Goal: Task Accomplishment & Management: Manage account settings

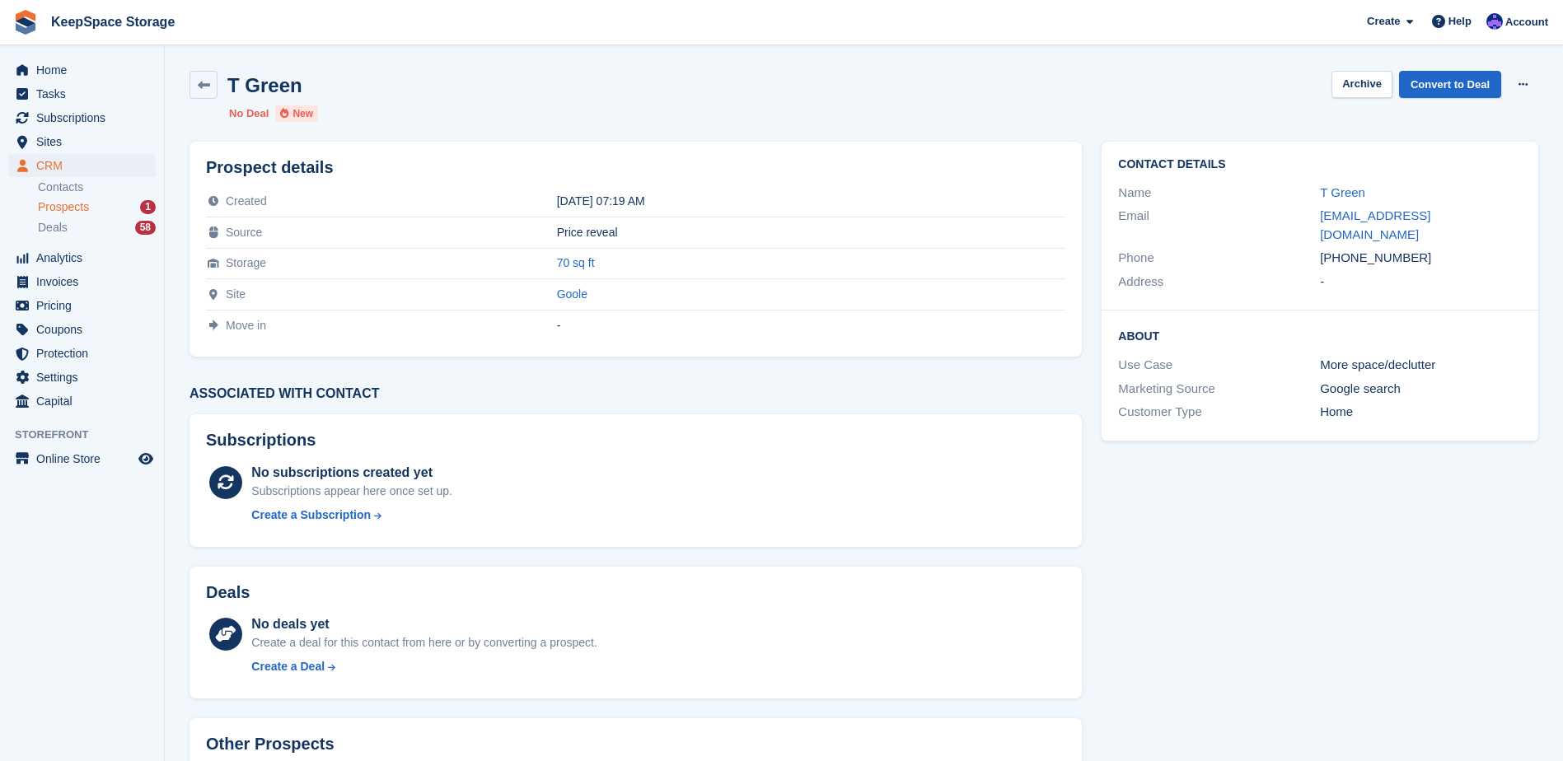
drag, startPoint x: 0, startPoint y: 0, endPoint x: 110, endPoint y: 204, distance: 231.9
click at [110, 204] on div "Prospects 1" at bounding box center [97, 207] width 118 height 16
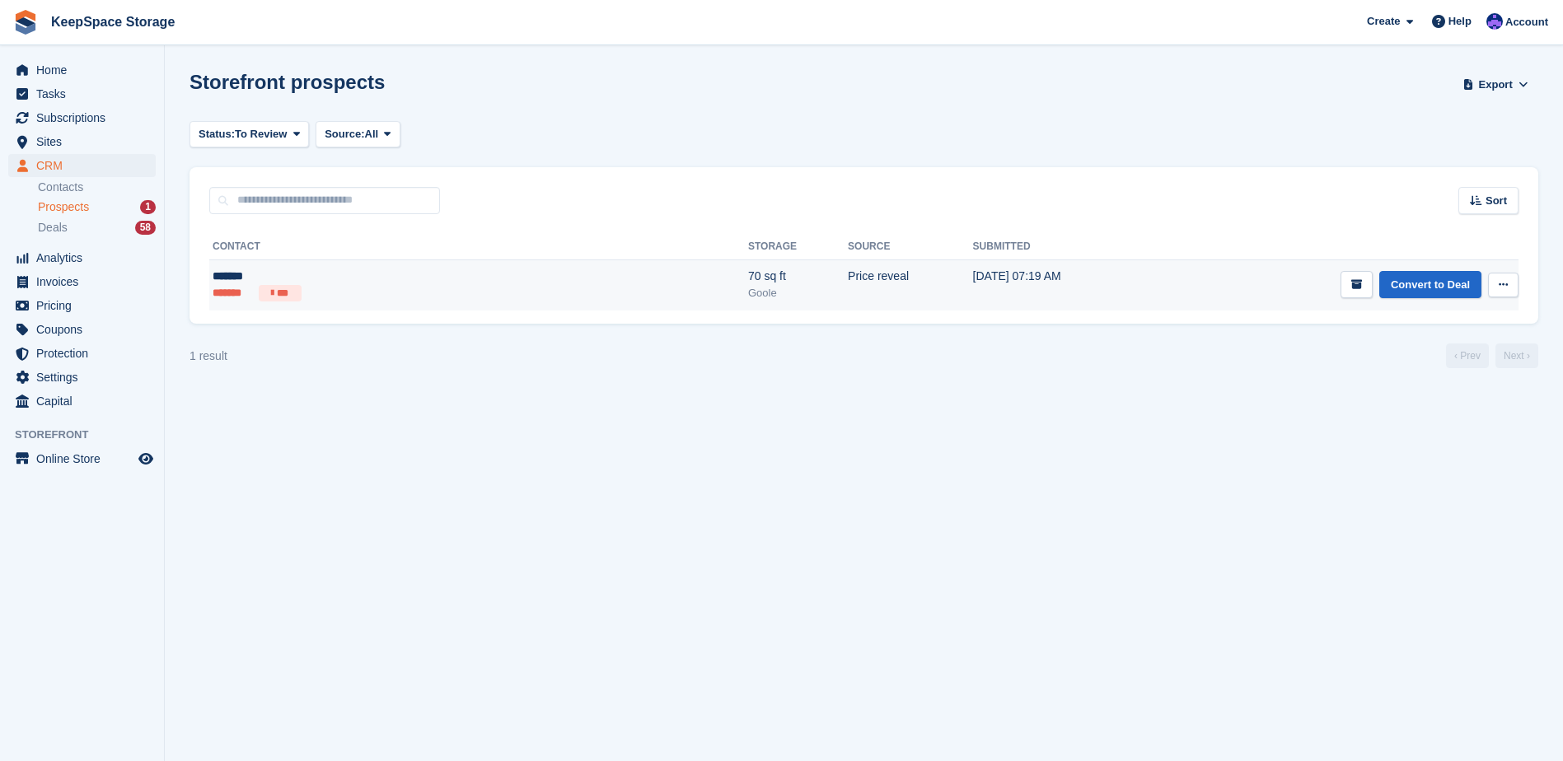
click at [973, 267] on td "[DATE] 07:19 AM" at bounding box center [1063, 285] width 181 height 51
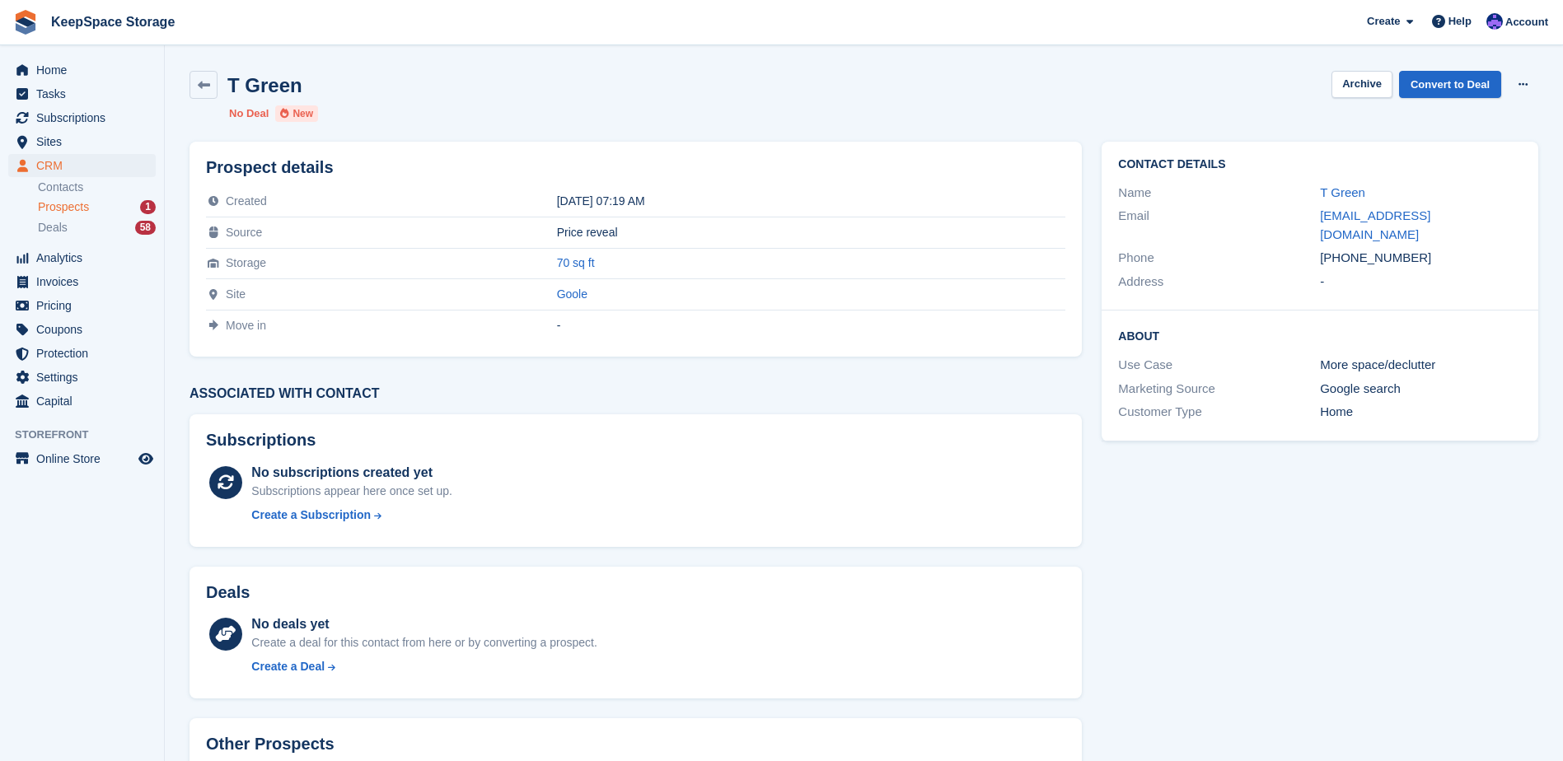
click at [118, 209] on div "Prospects 1" at bounding box center [97, 207] width 118 height 16
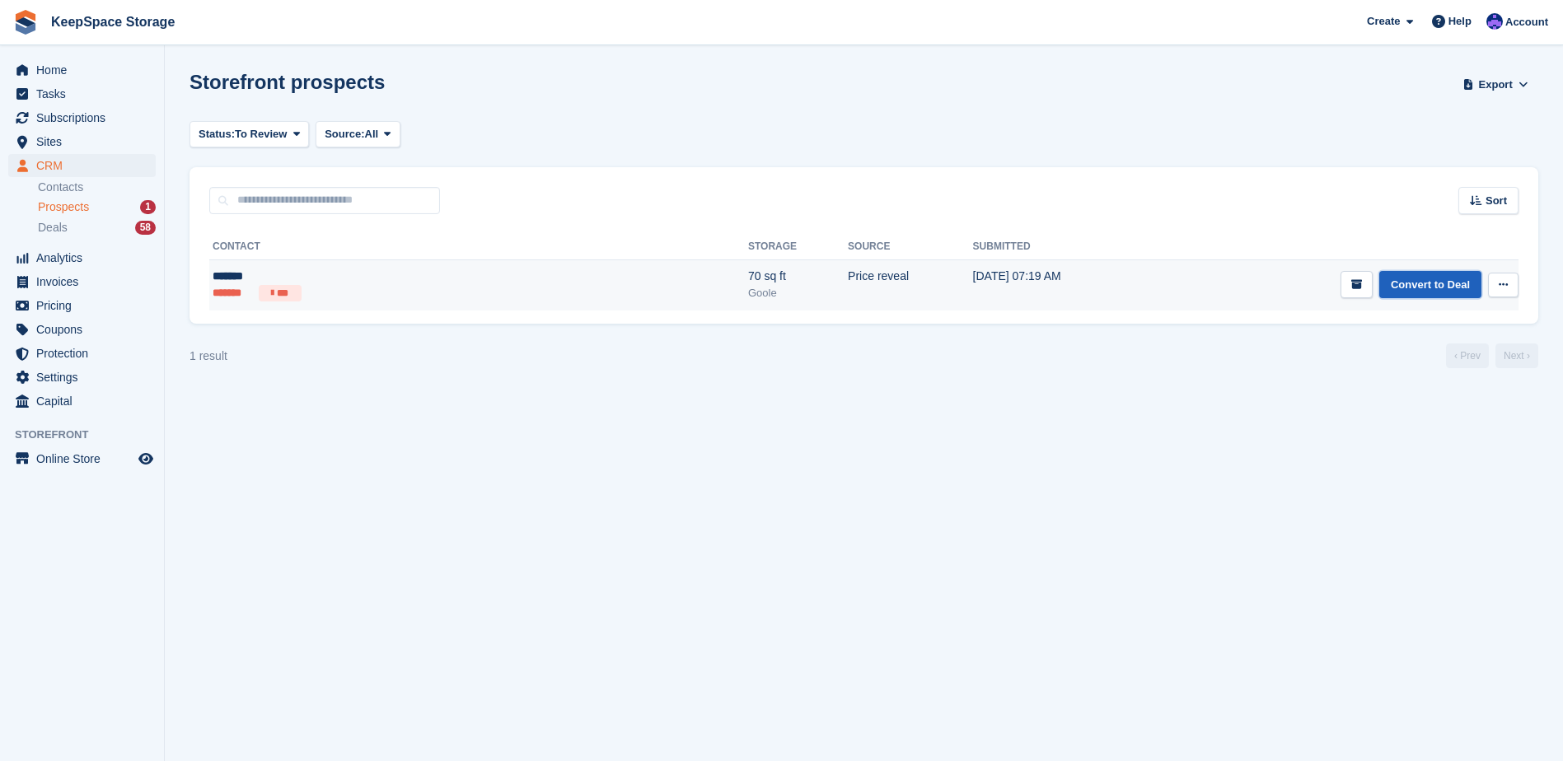
click at [1427, 283] on link "Convert to Deal" at bounding box center [1431, 284] width 102 height 27
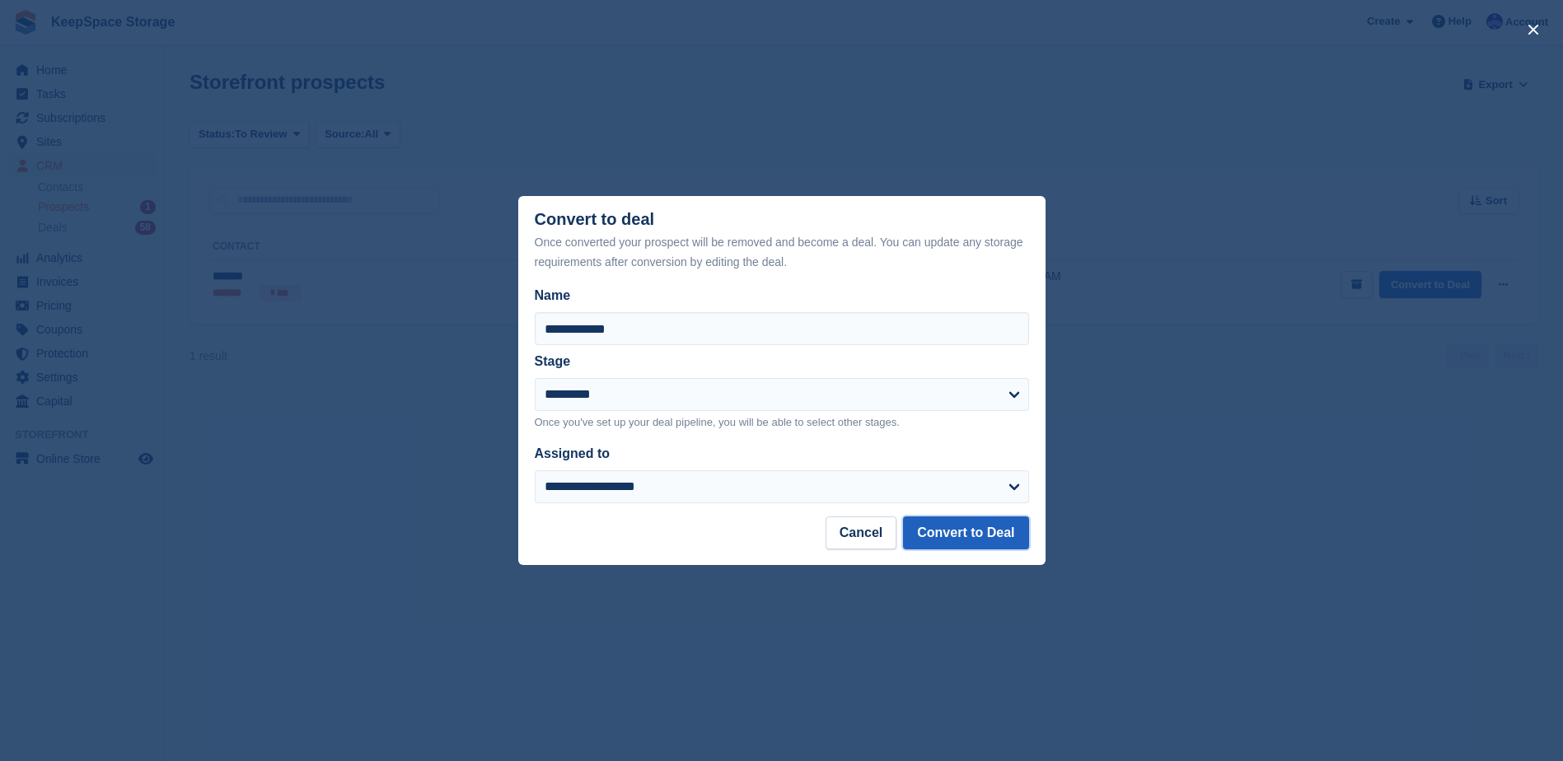
click at [968, 532] on button "Convert to Deal" at bounding box center [965, 533] width 125 height 33
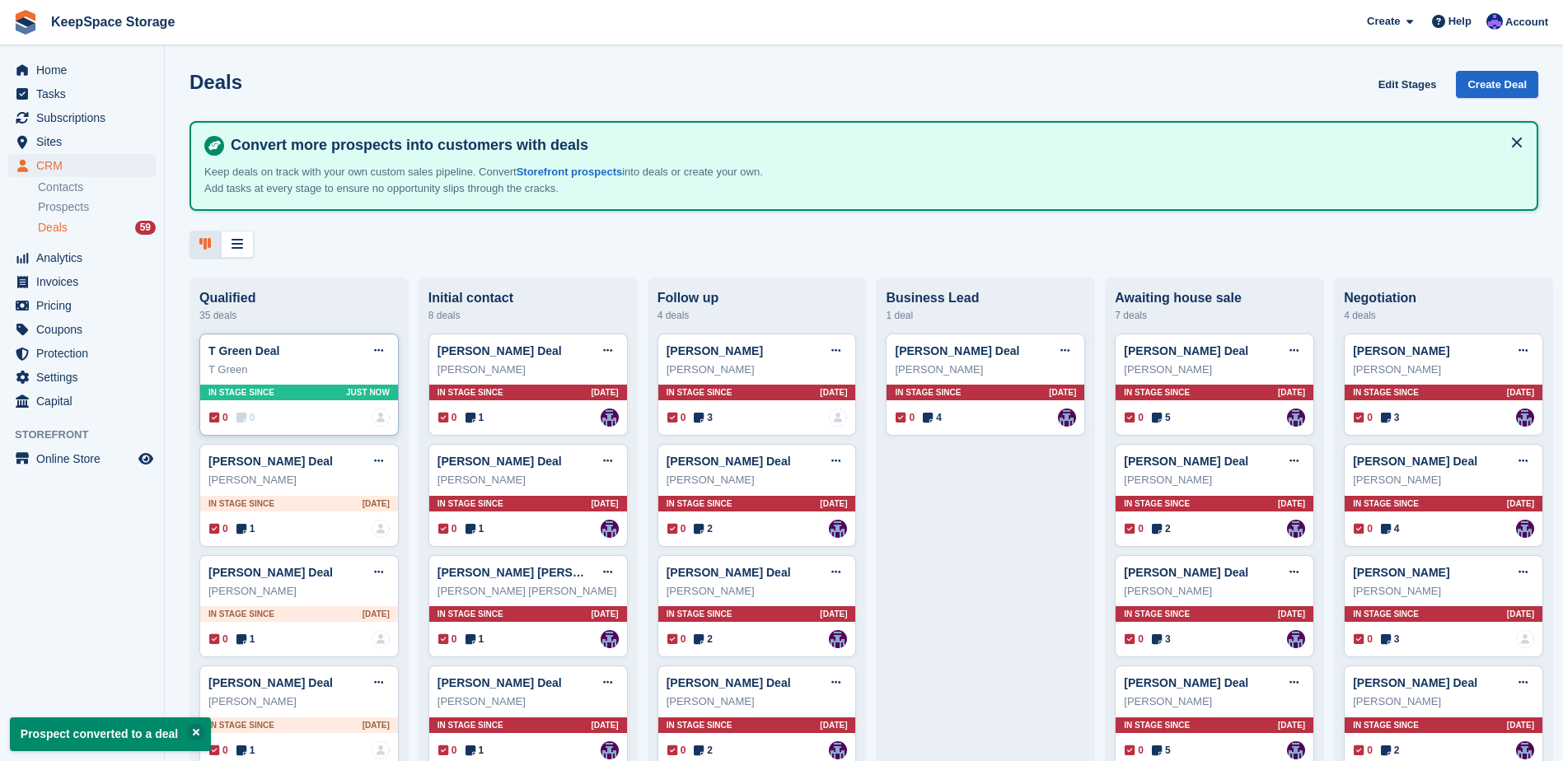
click at [312, 378] on div "T Green" at bounding box center [298, 370] width 181 height 16
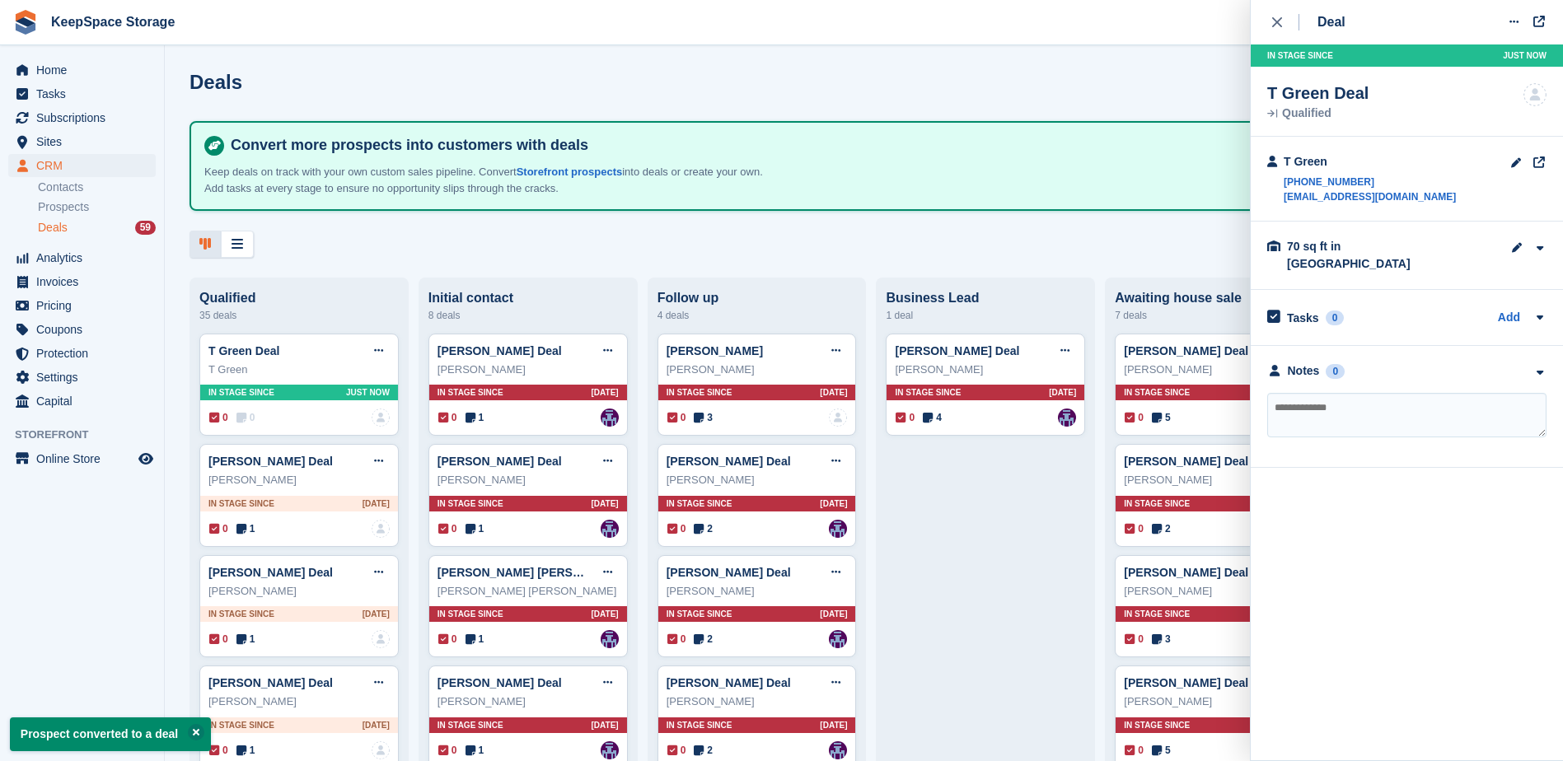
click at [1328, 393] on textarea at bounding box center [1406, 415] width 279 height 45
type textarea "**********"
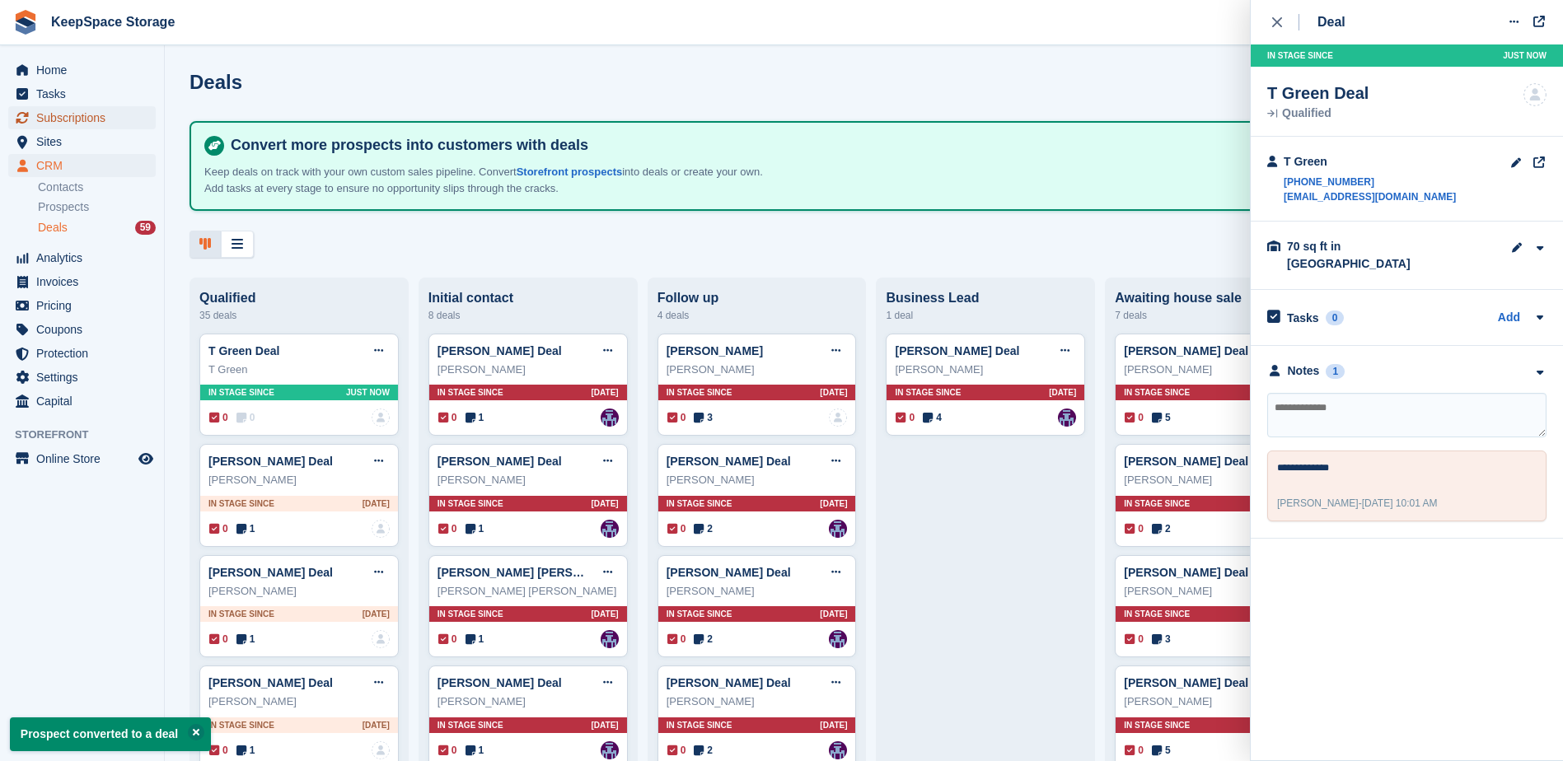
click at [99, 115] on span "Subscriptions" at bounding box center [85, 117] width 99 height 23
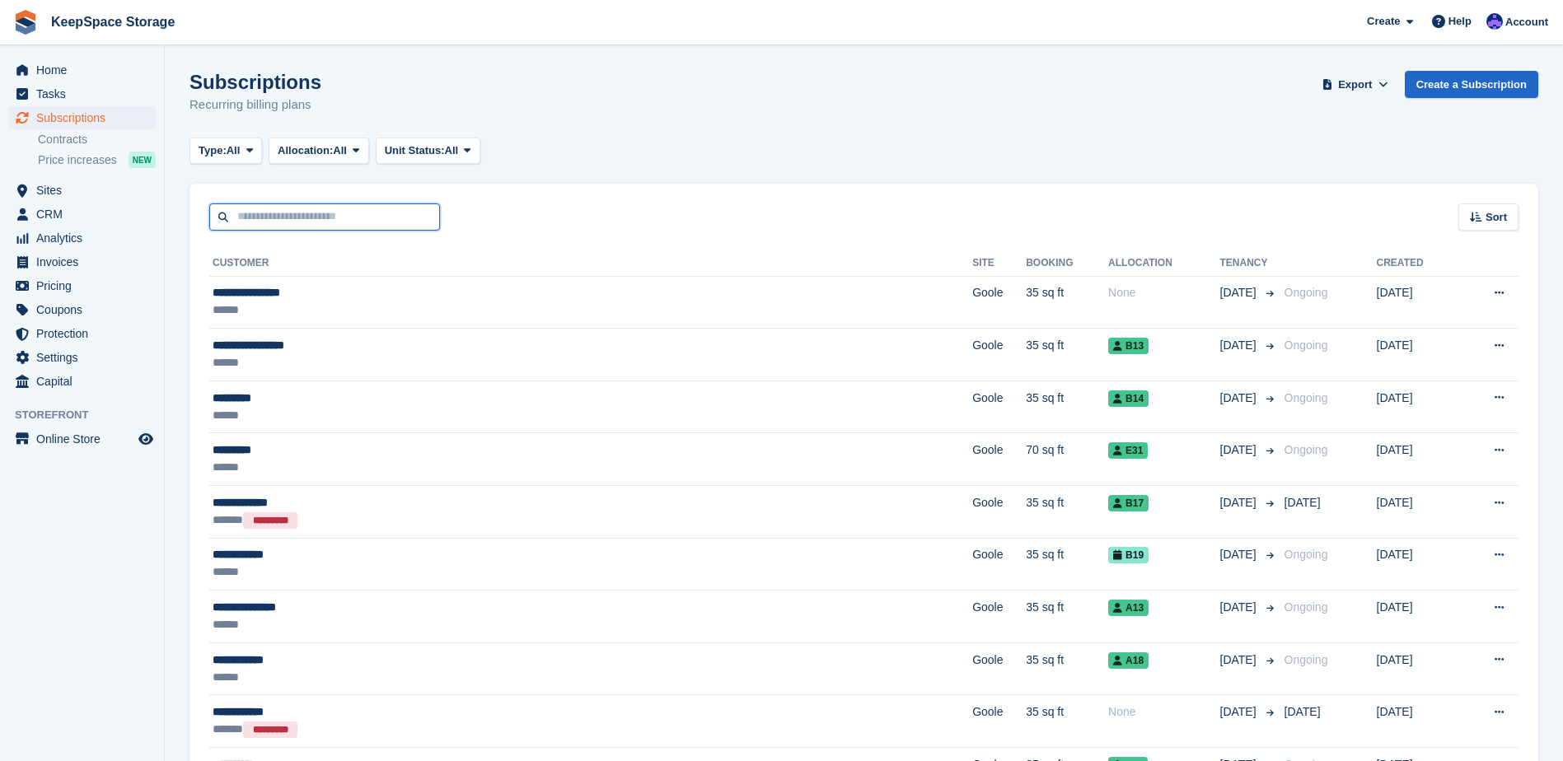
click at [248, 215] on input "text" at bounding box center [324, 217] width 231 height 27
type input "****"
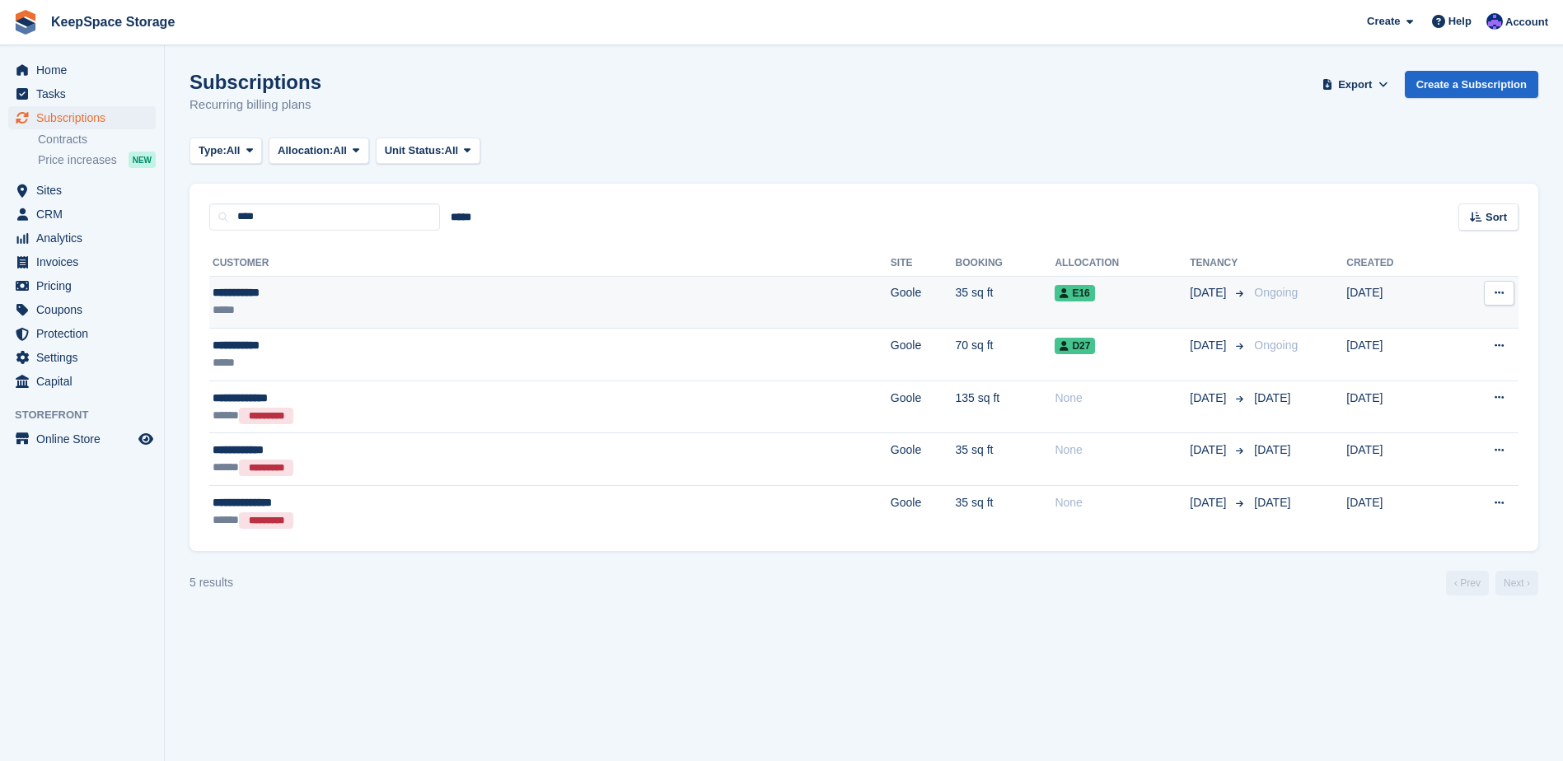
click at [1055, 307] on td "E16" at bounding box center [1122, 302] width 135 height 53
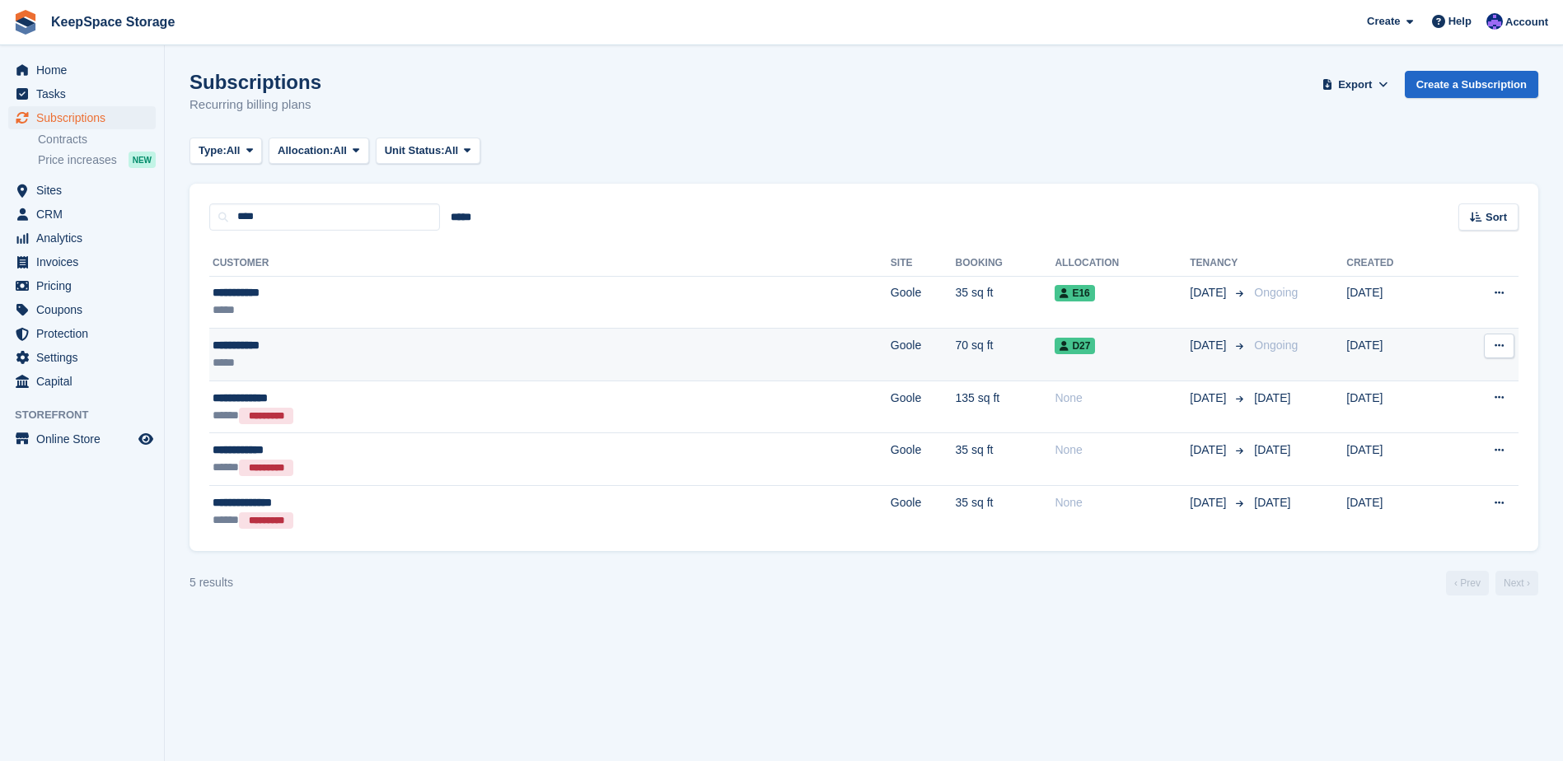
click at [956, 354] on td "70 sq ft" at bounding box center [1006, 355] width 100 height 53
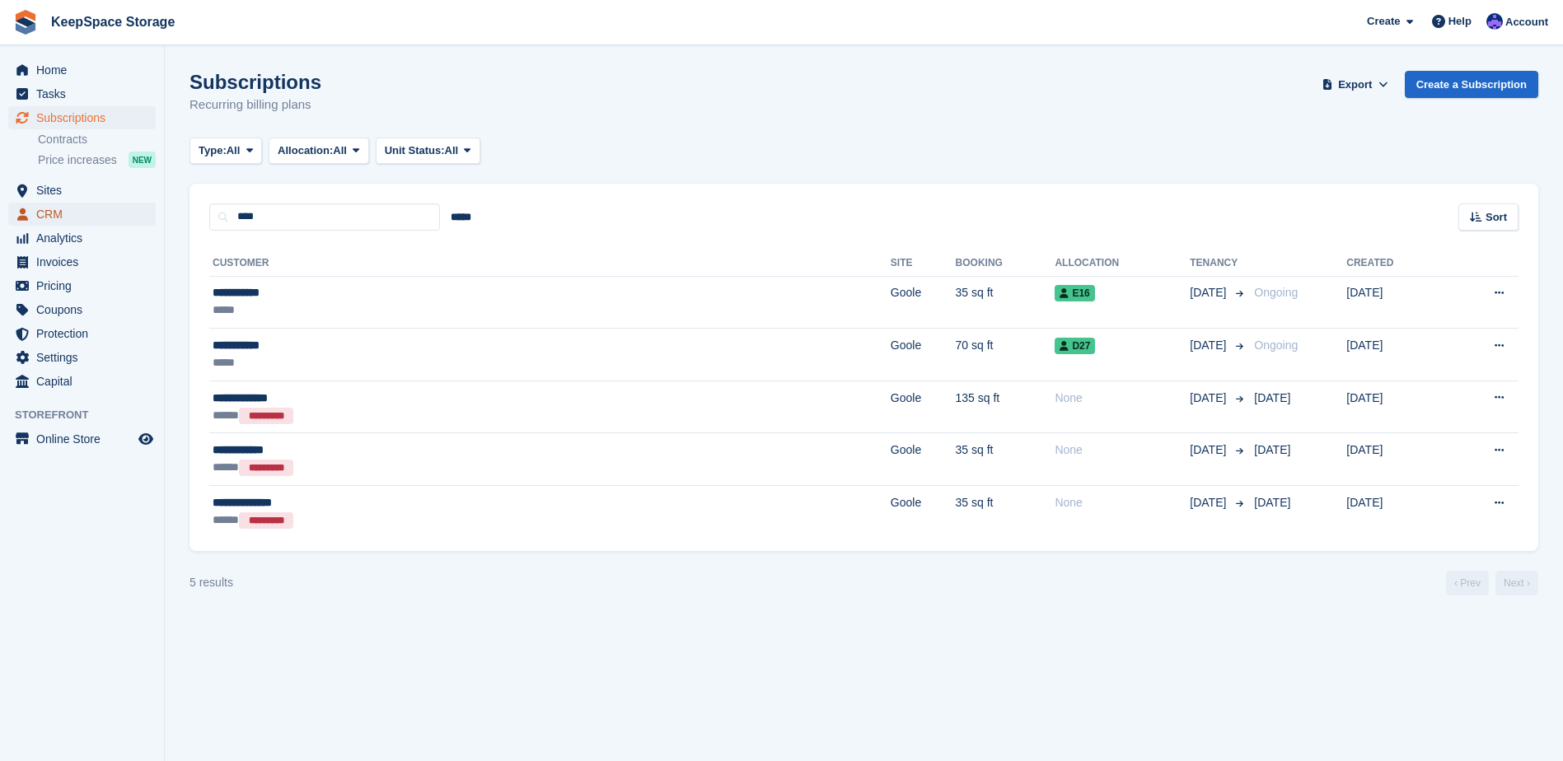
click at [47, 221] on span "CRM" at bounding box center [85, 214] width 99 height 23
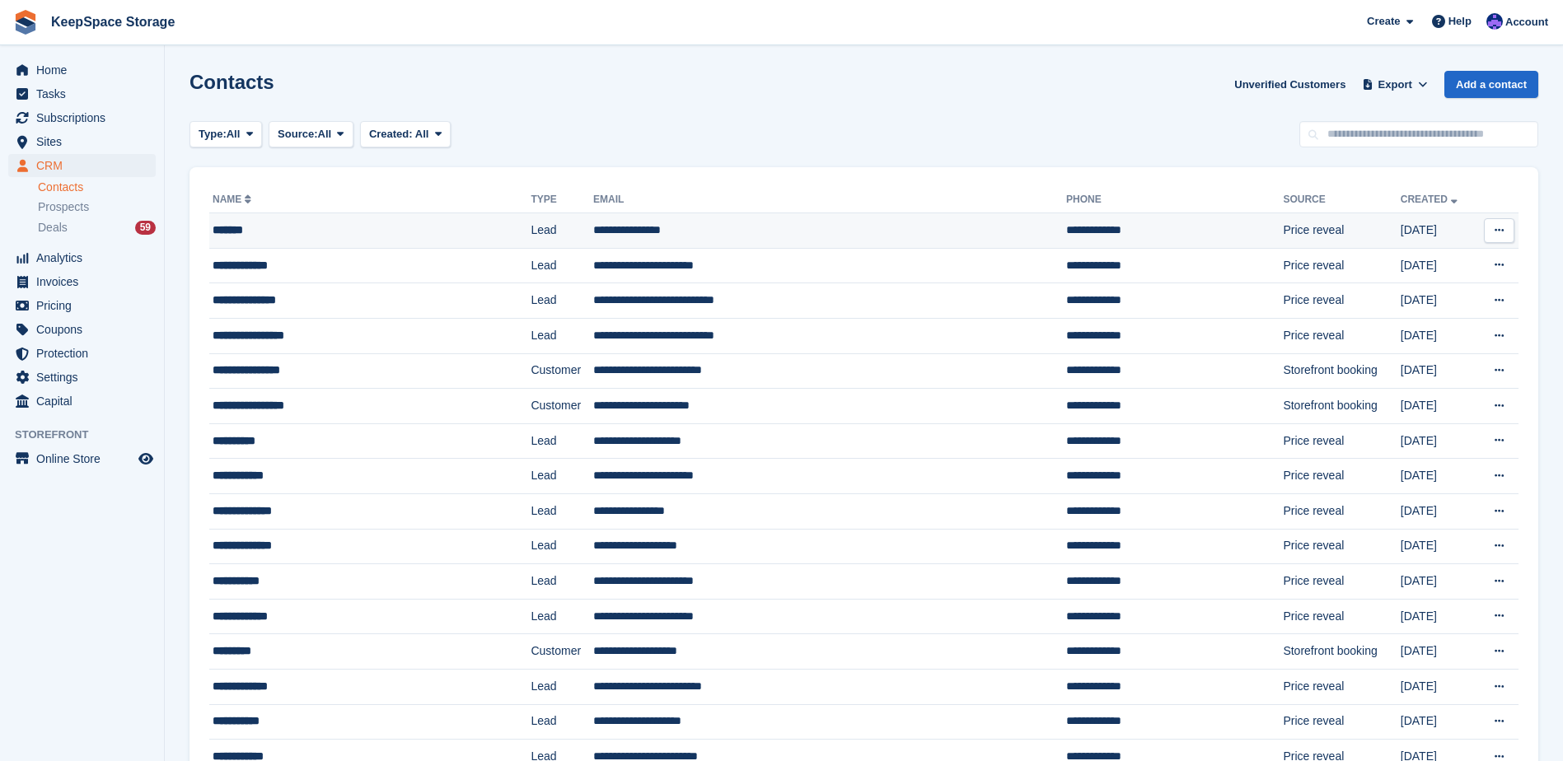
click at [797, 220] on td "**********" at bounding box center [829, 230] width 473 height 35
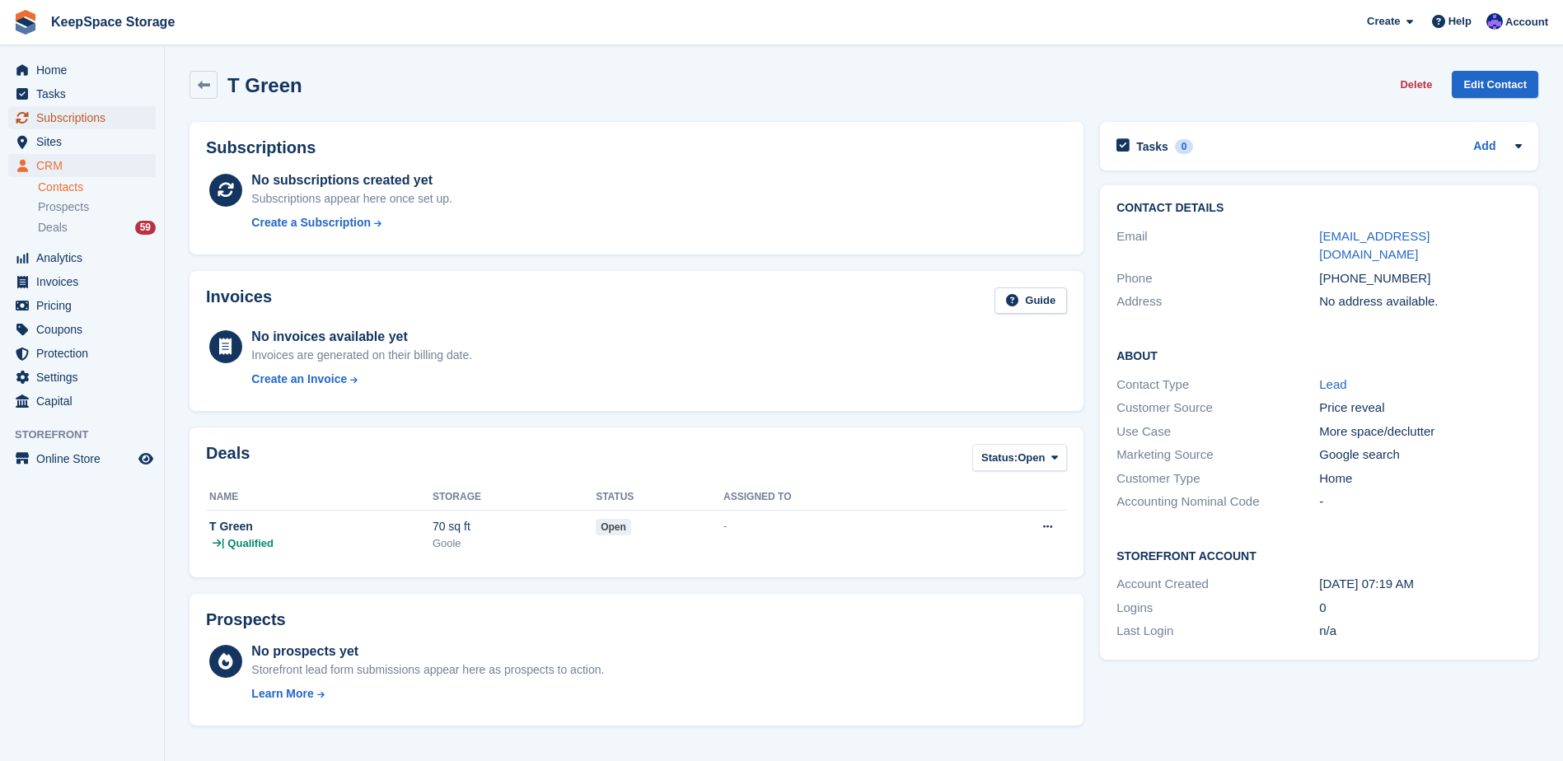
click at [107, 115] on span "Subscriptions" at bounding box center [85, 117] width 99 height 23
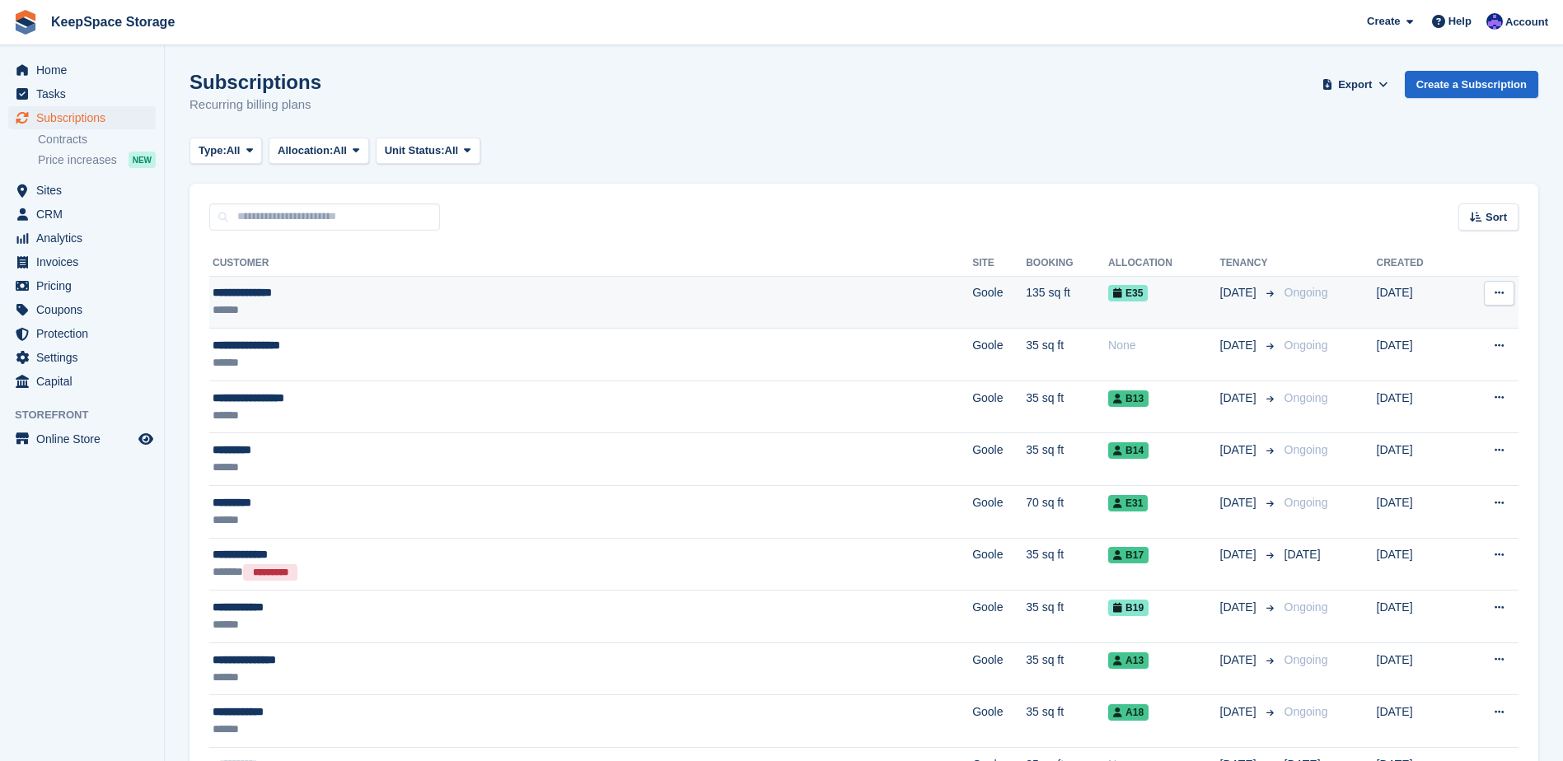
click at [470, 278] on td "**********" at bounding box center [590, 302] width 763 height 53
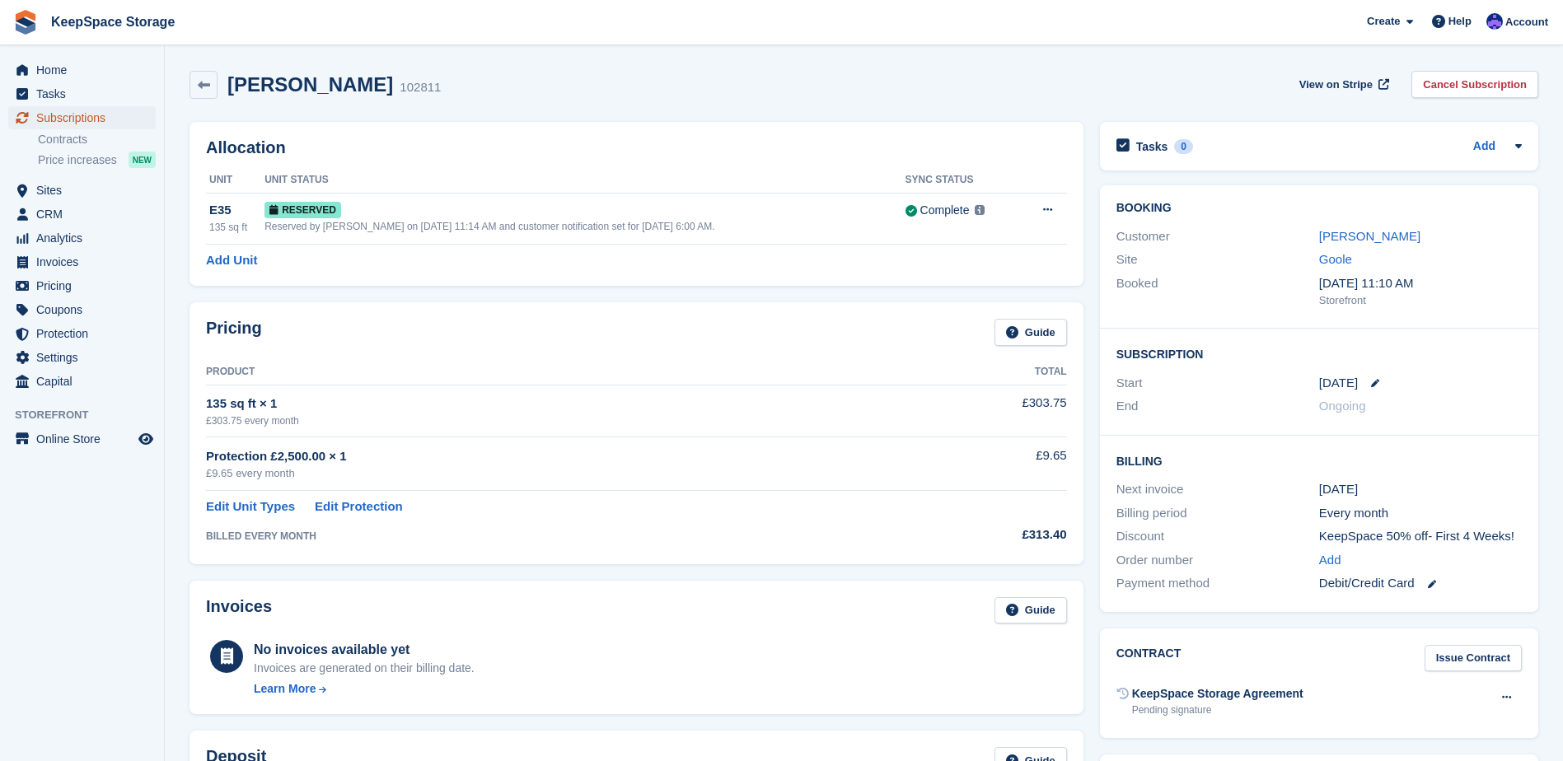
click at [117, 122] on span "Subscriptions" at bounding box center [85, 117] width 99 height 23
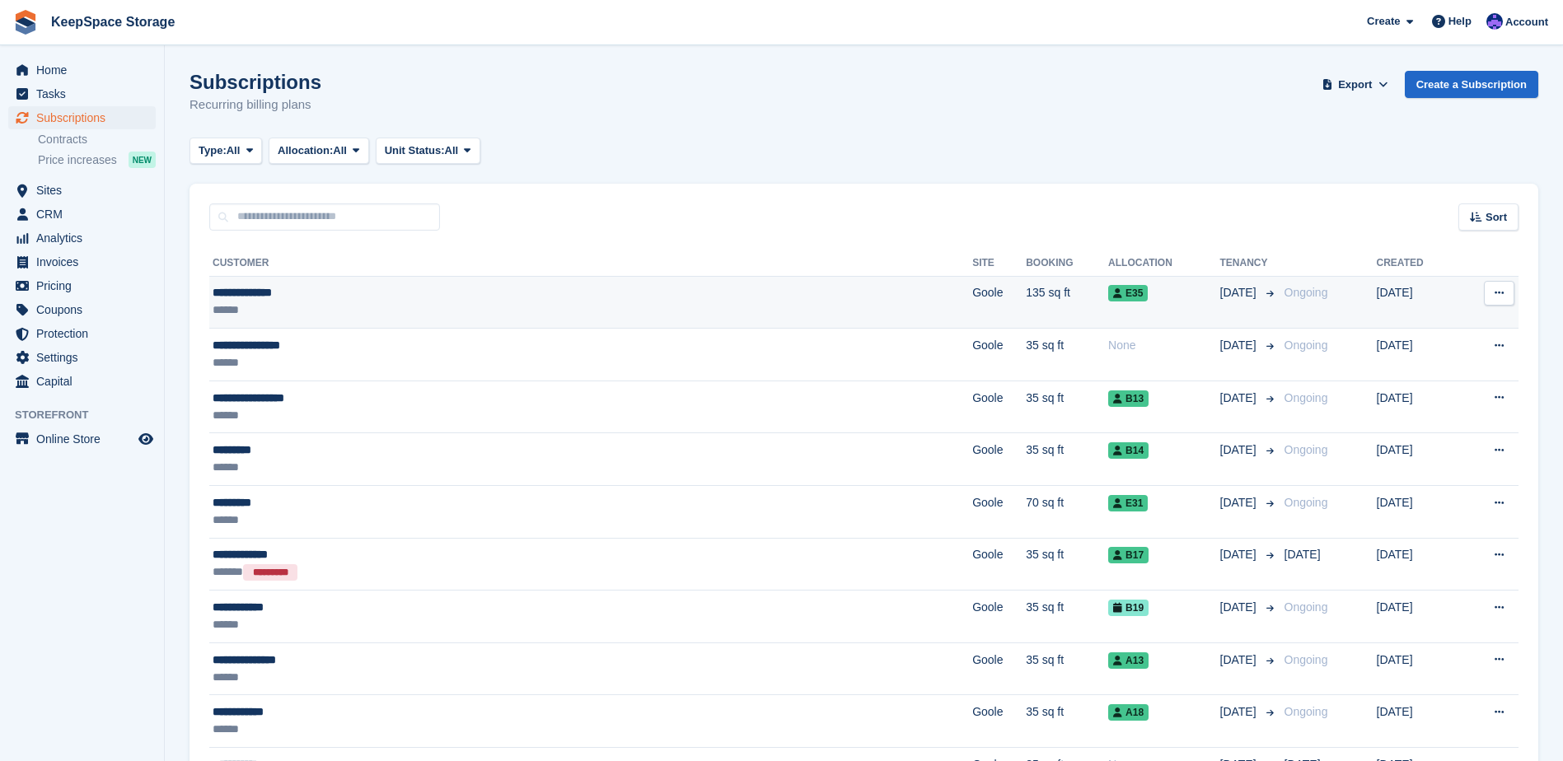
drag, startPoint x: 483, startPoint y: 296, endPoint x: 488, endPoint y: 304, distance: 9.6
click at [483, 297] on div "**********" at bounding box center [430, 292] width 435 height 17
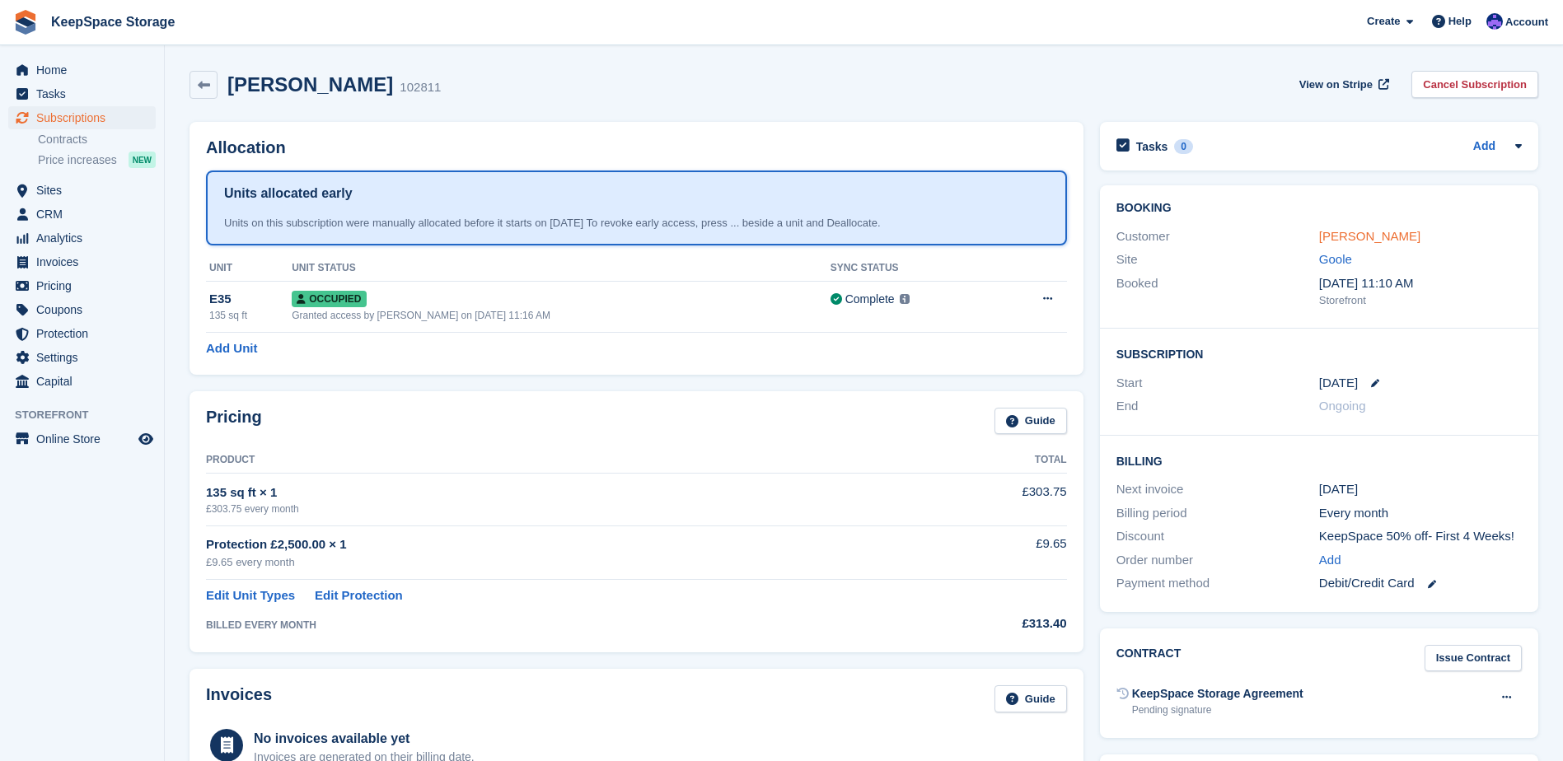
click at [1366, 232] on link "[PERSON_NAME]" at bounding box center [1369, 236] width 101 height 14
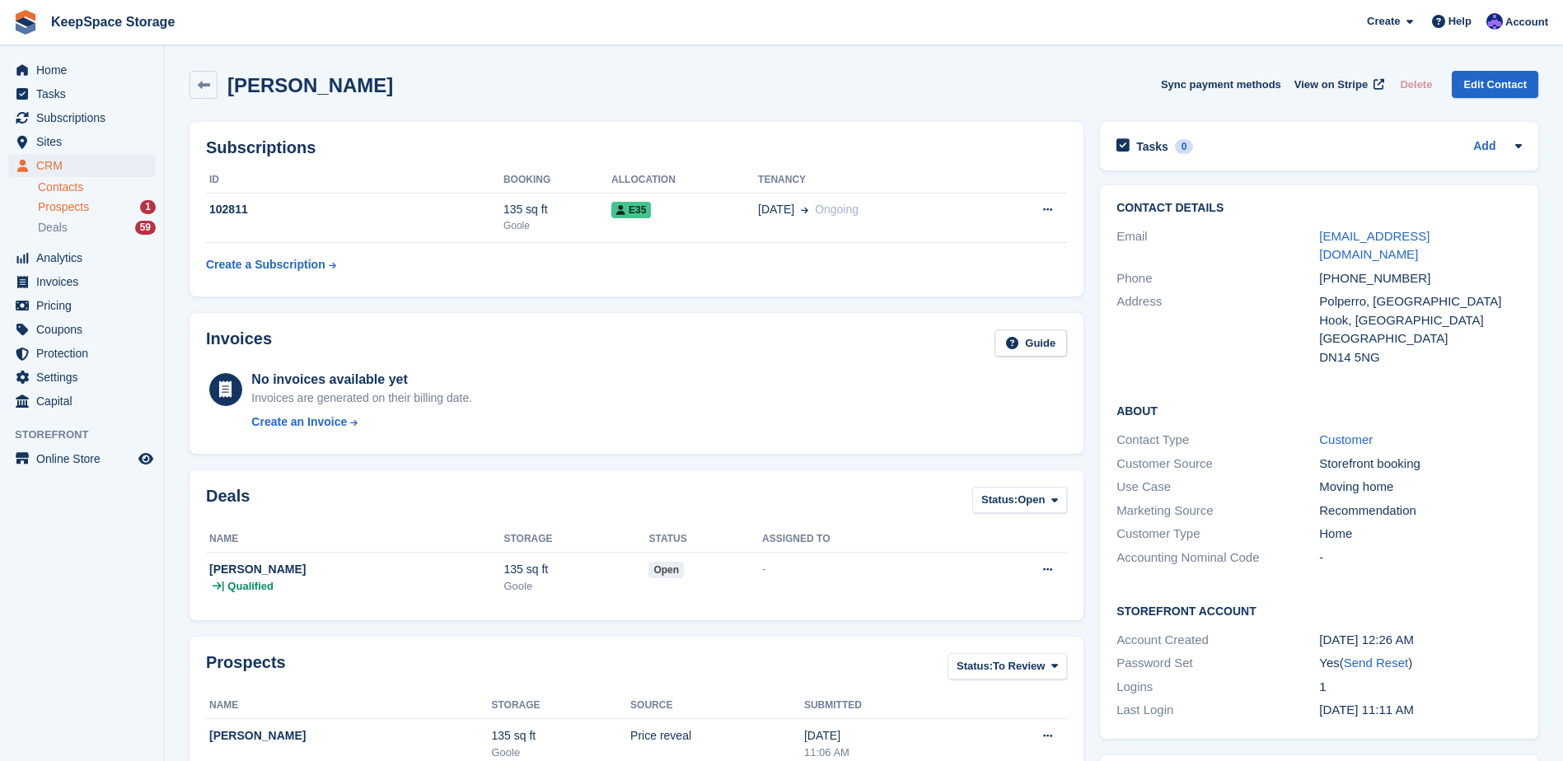
click at [112, 212] on div "Prospects 1" at bounding box center [97, 207] width 118 height 16
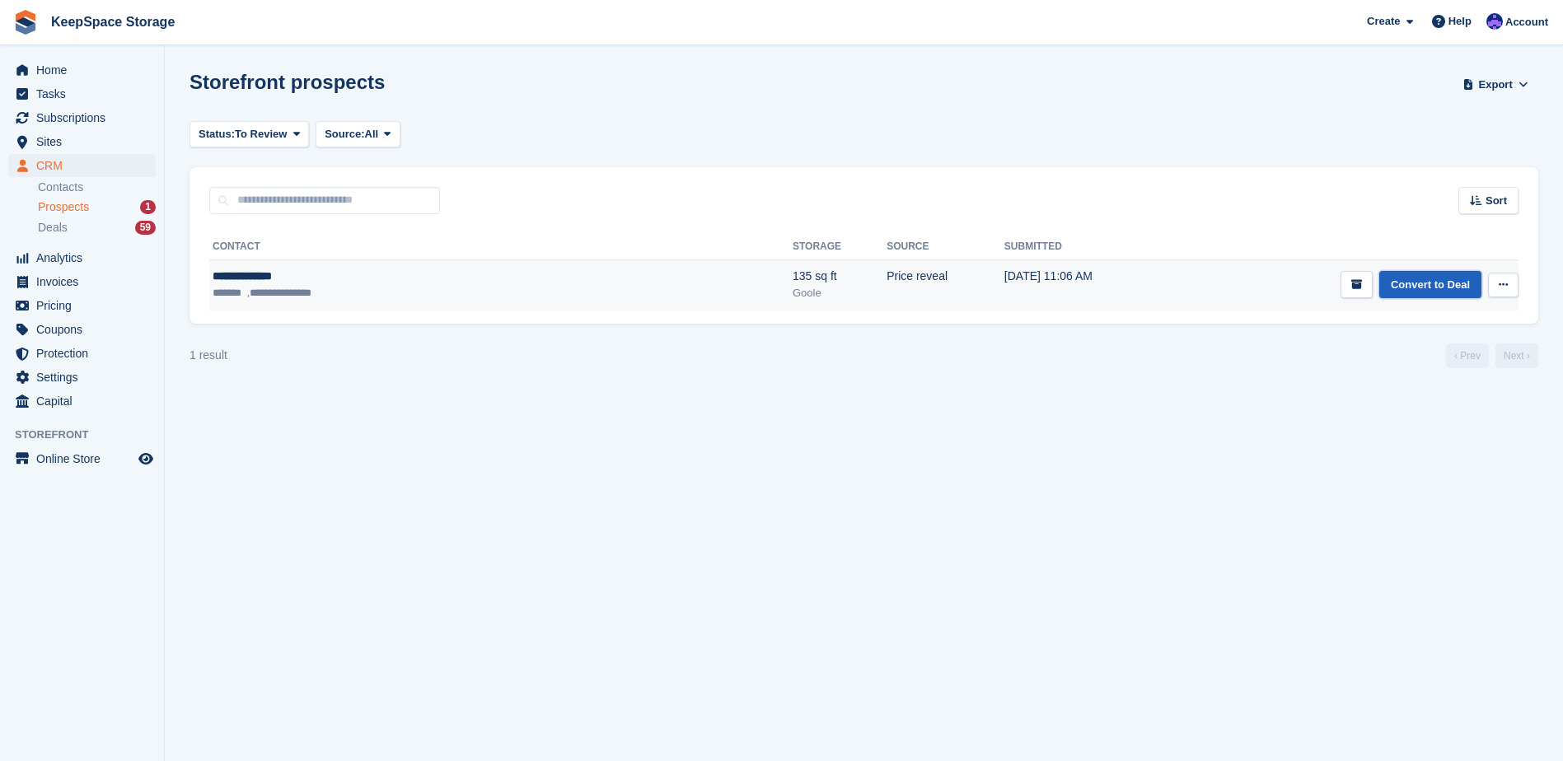
click at [1456, 282] on link "Convert to Deal" at bounding box center [1431, 284] width 102 height 27
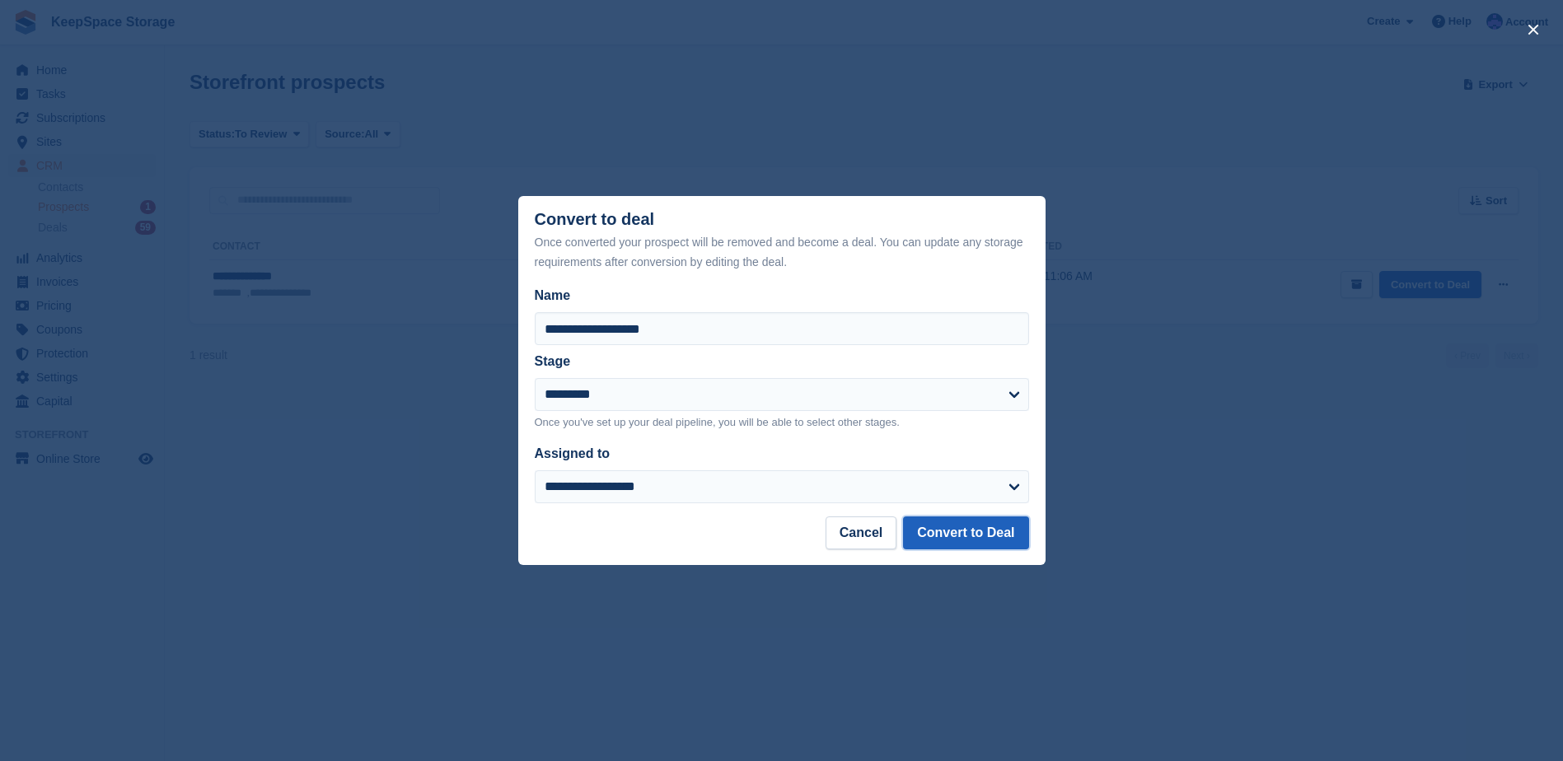
click at [973, 535] on button "Convert to Deal" at bounding box center [965, 533] width 125 height 33
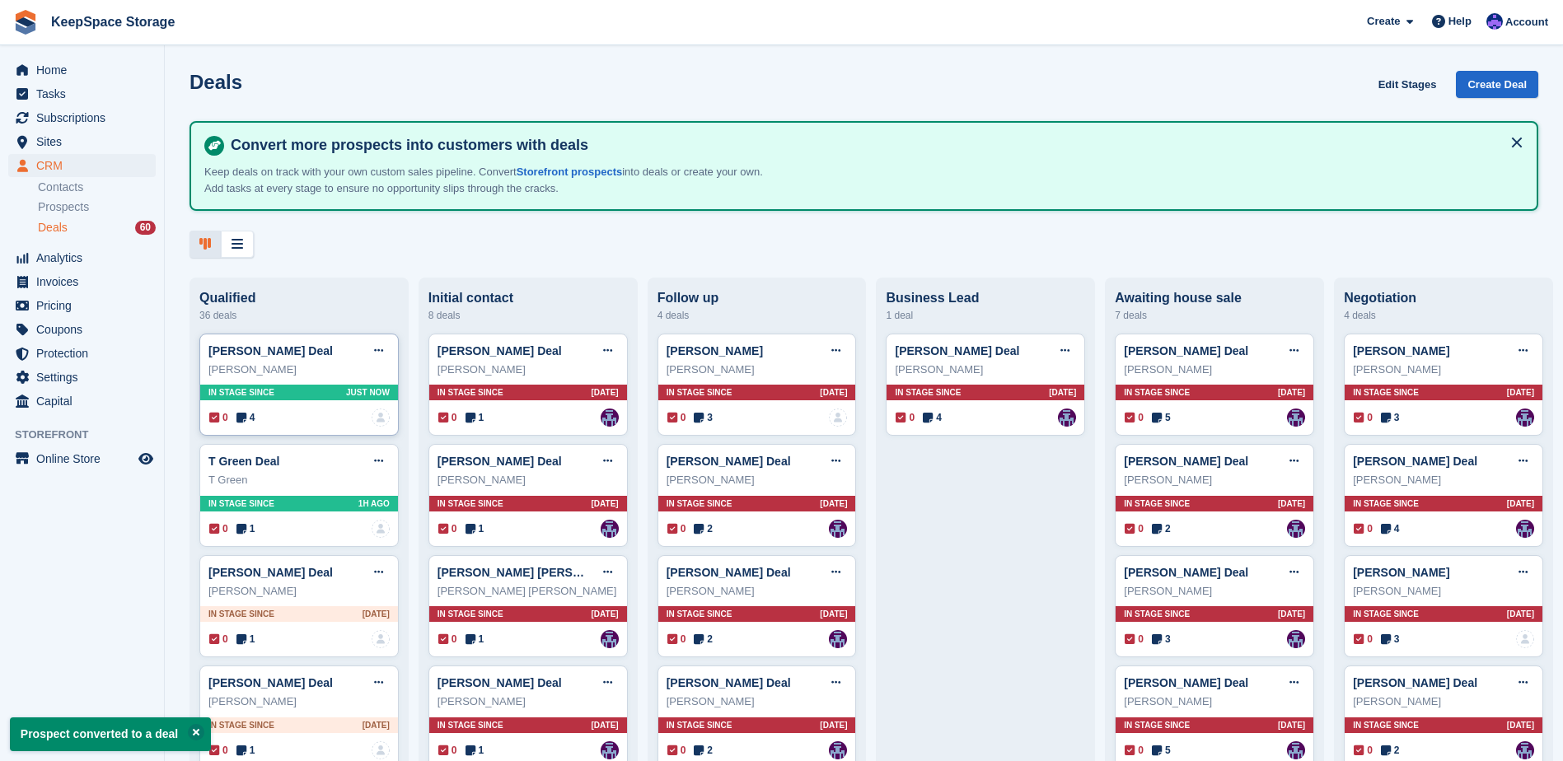
click at [323, 367] on div "Darren Buttery" at bounding box center [298, 370] width 181 height 16
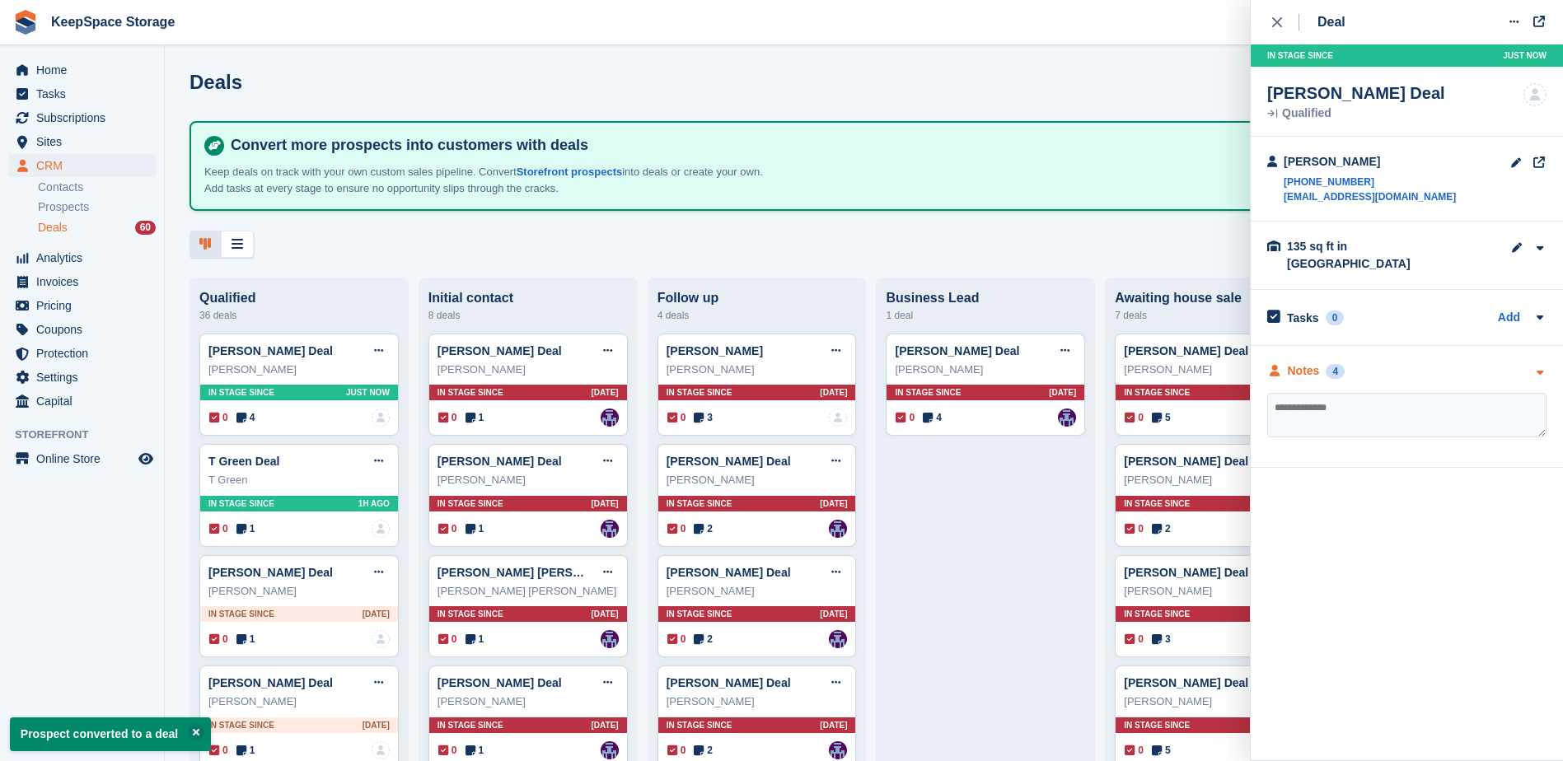
click at [1514, 363] on div "Notes 4" at bounding box center [1406, 371] width 279 height 17
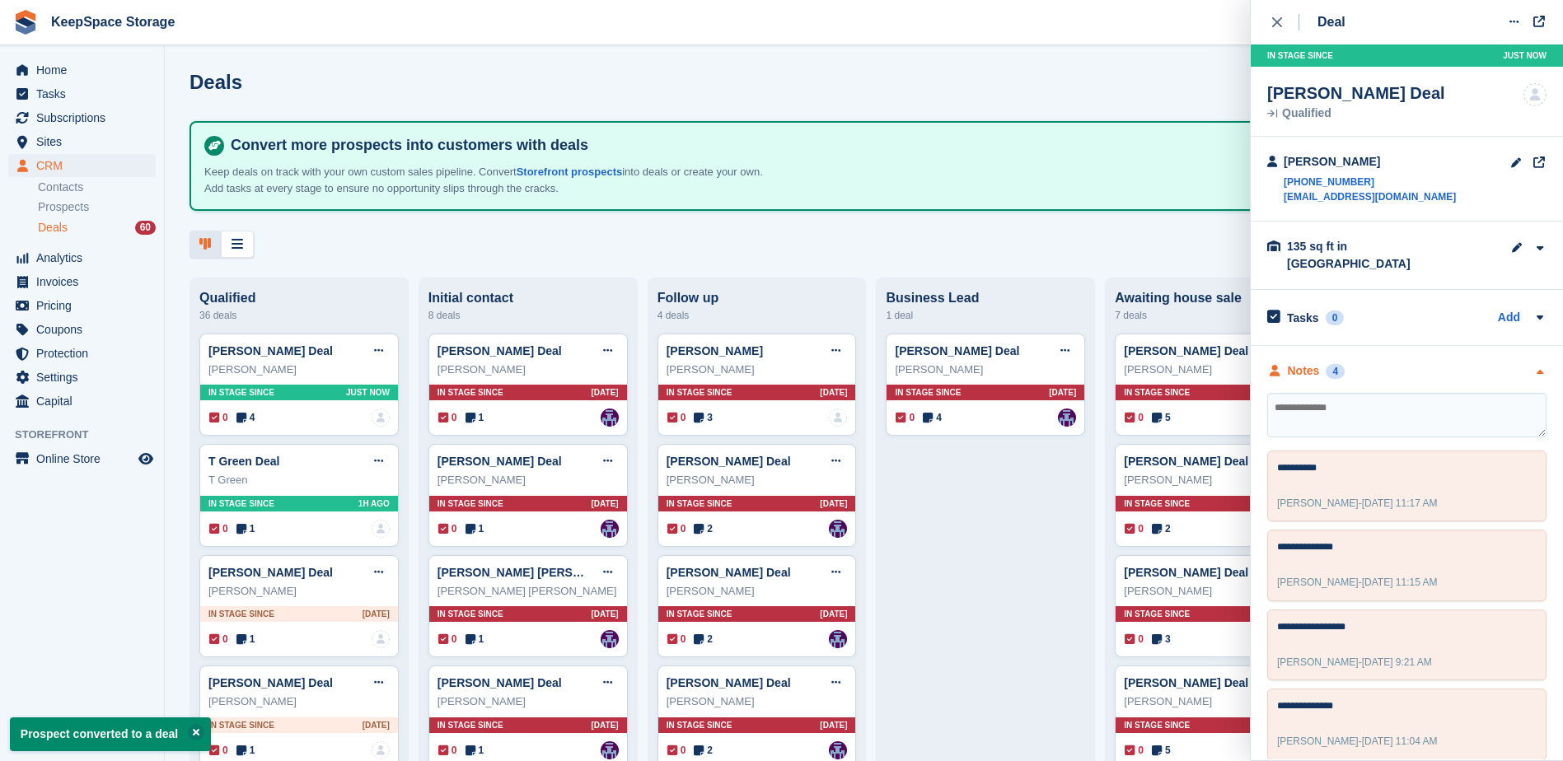
click at [1506, 363] on div "Notes 4" at bounding box center [1406, 371] width 279 height 17
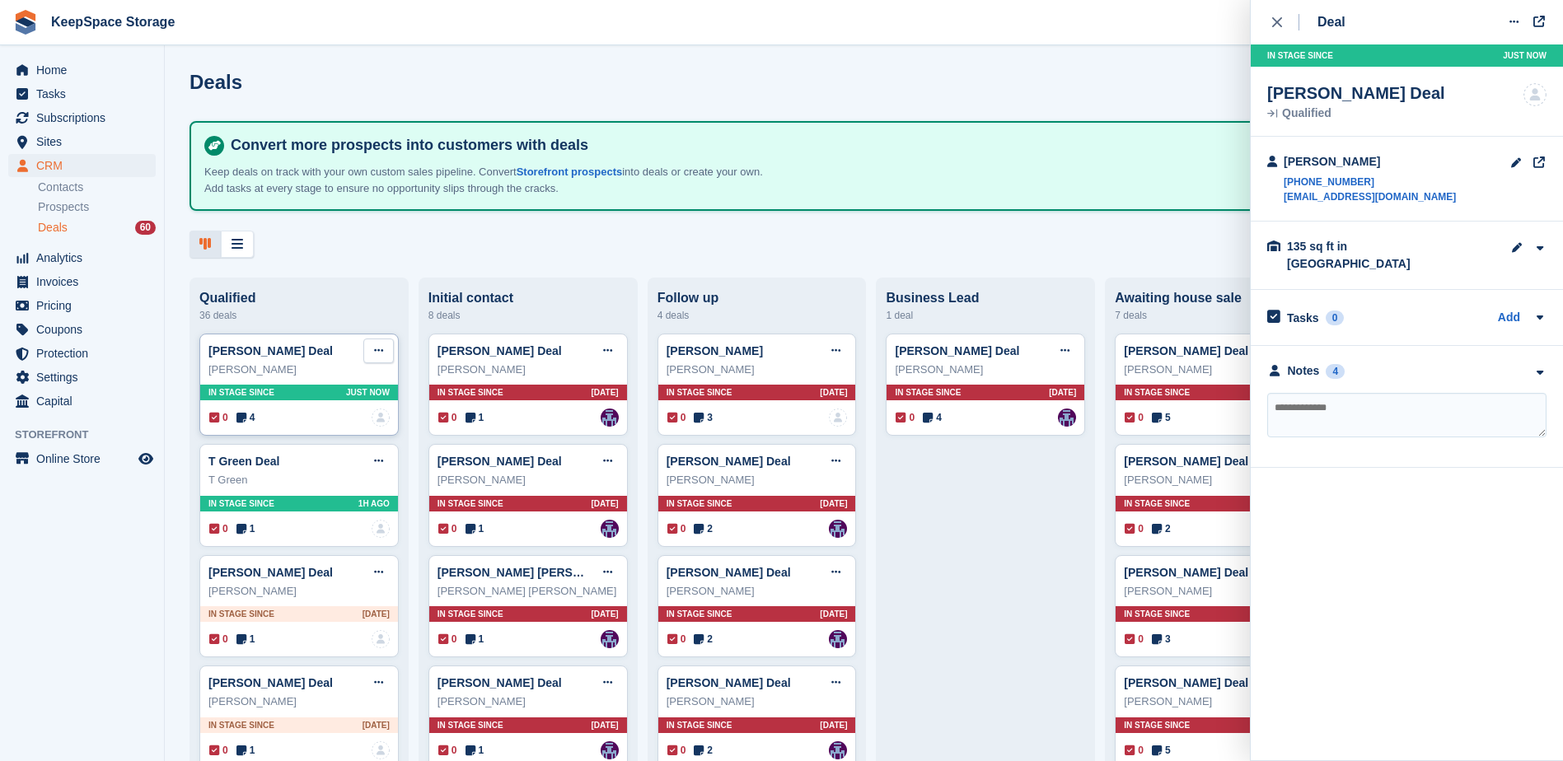
click at [379, 352] on icon at bounding box center [378, 350] width 9 height 11
click at [316, 421] on p "Mark as won" at bounding box center [314, 418] width 143 height 21
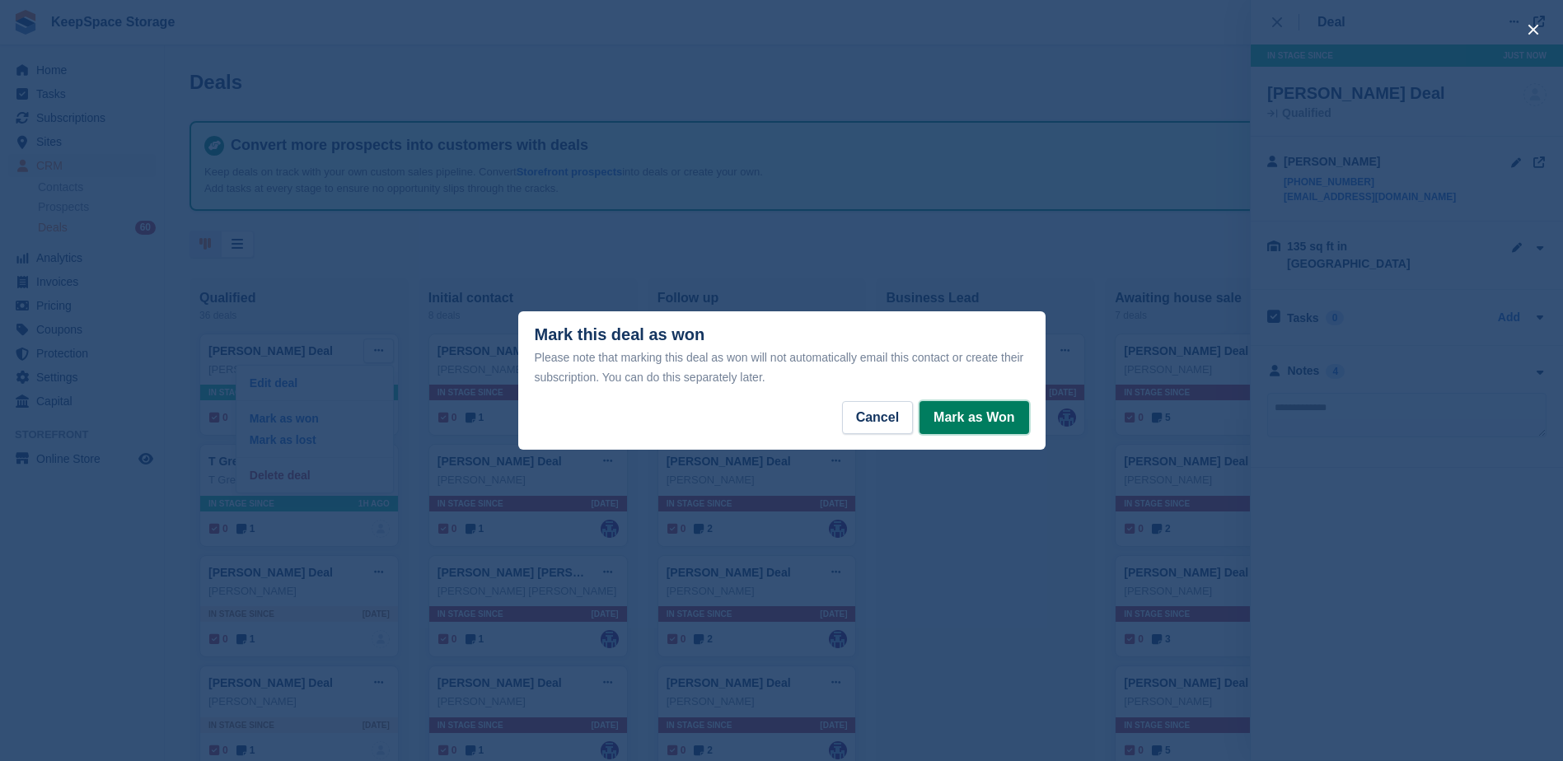
drag, startPoint x: 988, startPoint y: 424, endPoint x: 991, endPoint y: 410, distance: 14.4
click at [990, 415] on button "Mark as Won" at bounding box center [974, 417] width 109 height 33
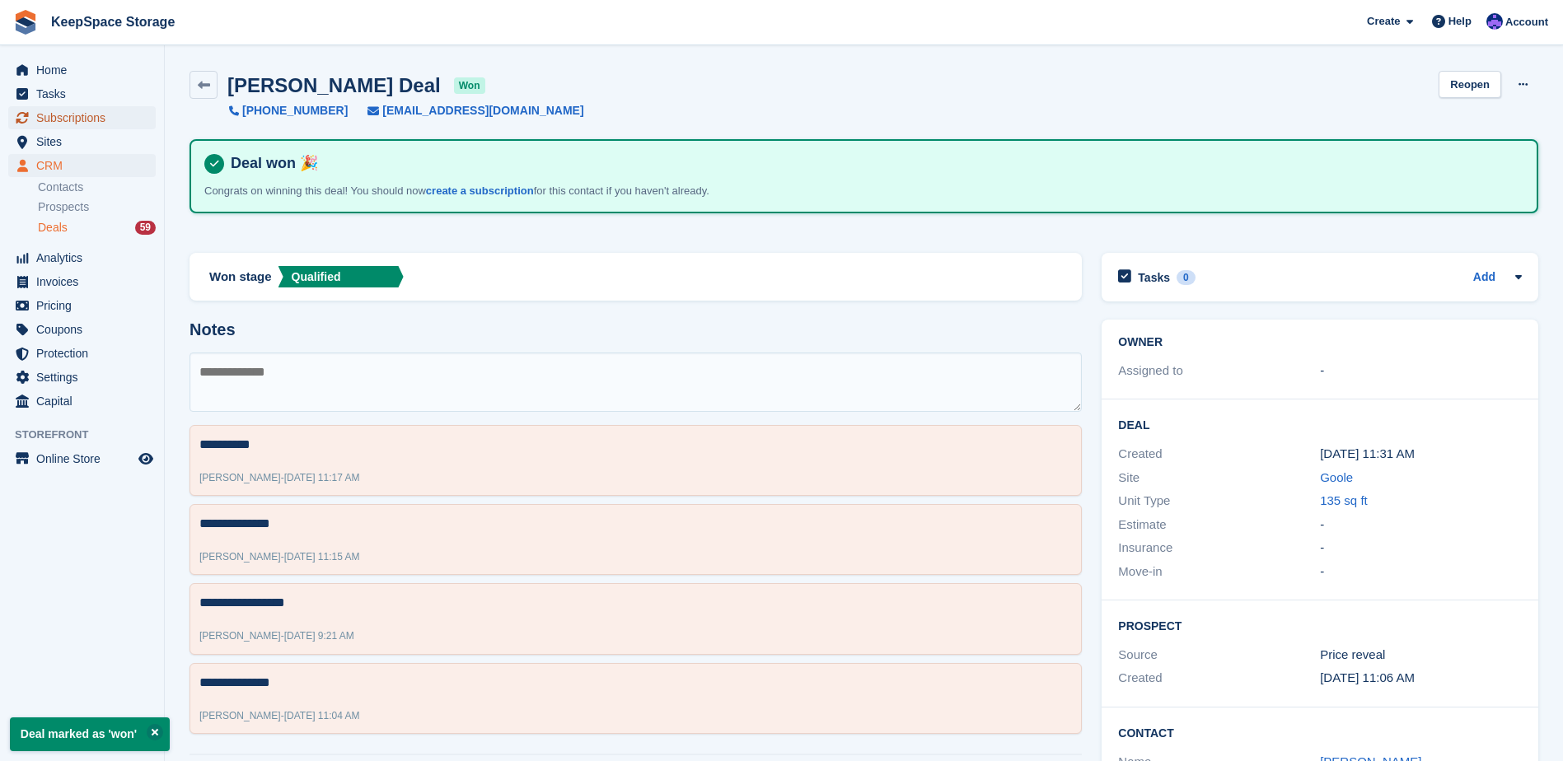
click at [77, 121] on span "Subscriptions" at bounding box center [85, 117] width 99 height 23
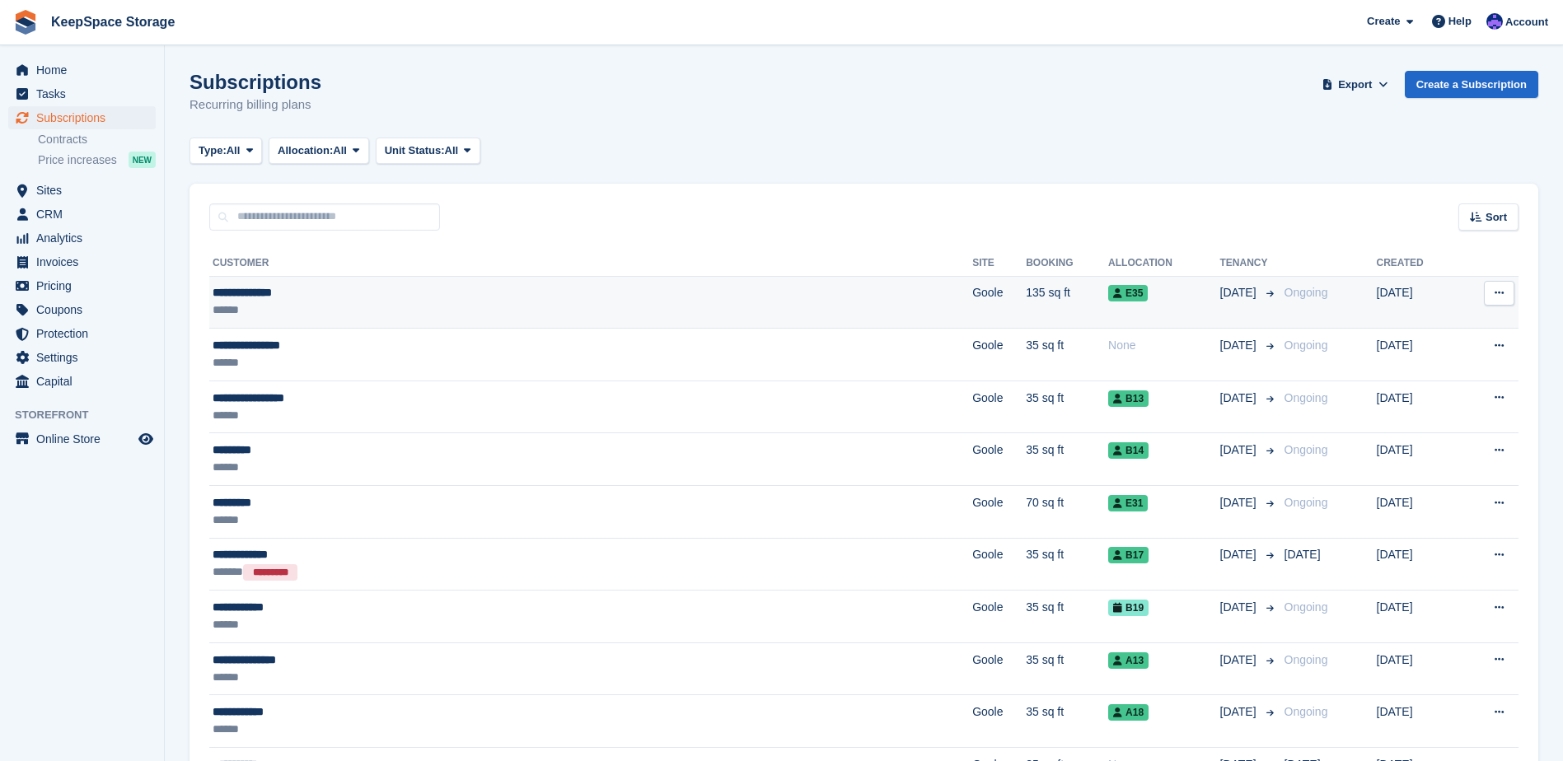
click at [402, 308] on div "******" at bounding box center [430, 310] width 435 height 17
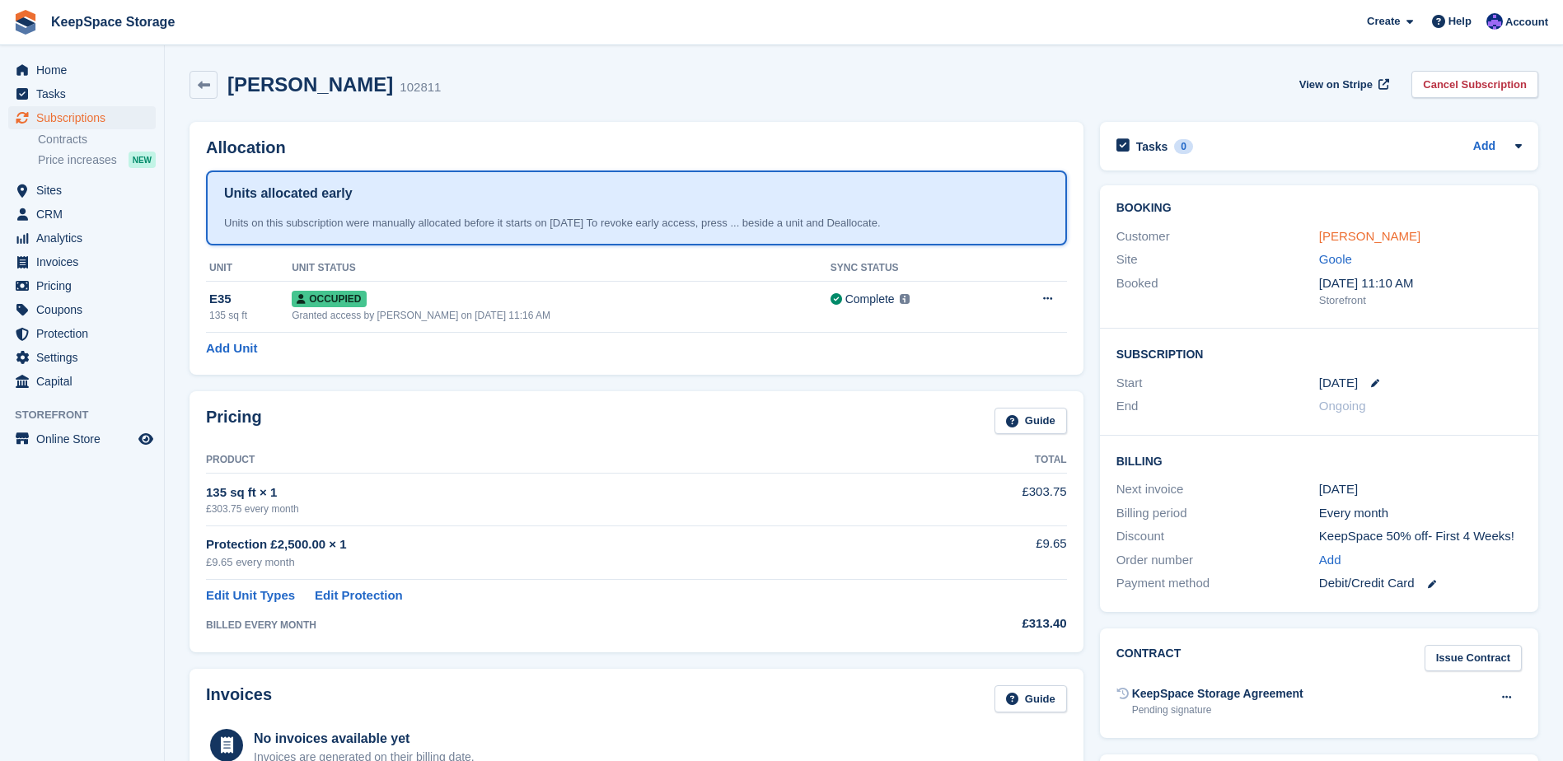
click at [1335, 240] on link "[PERSON_NAME]" at bounding box center [1369, 236] width 101 height 14
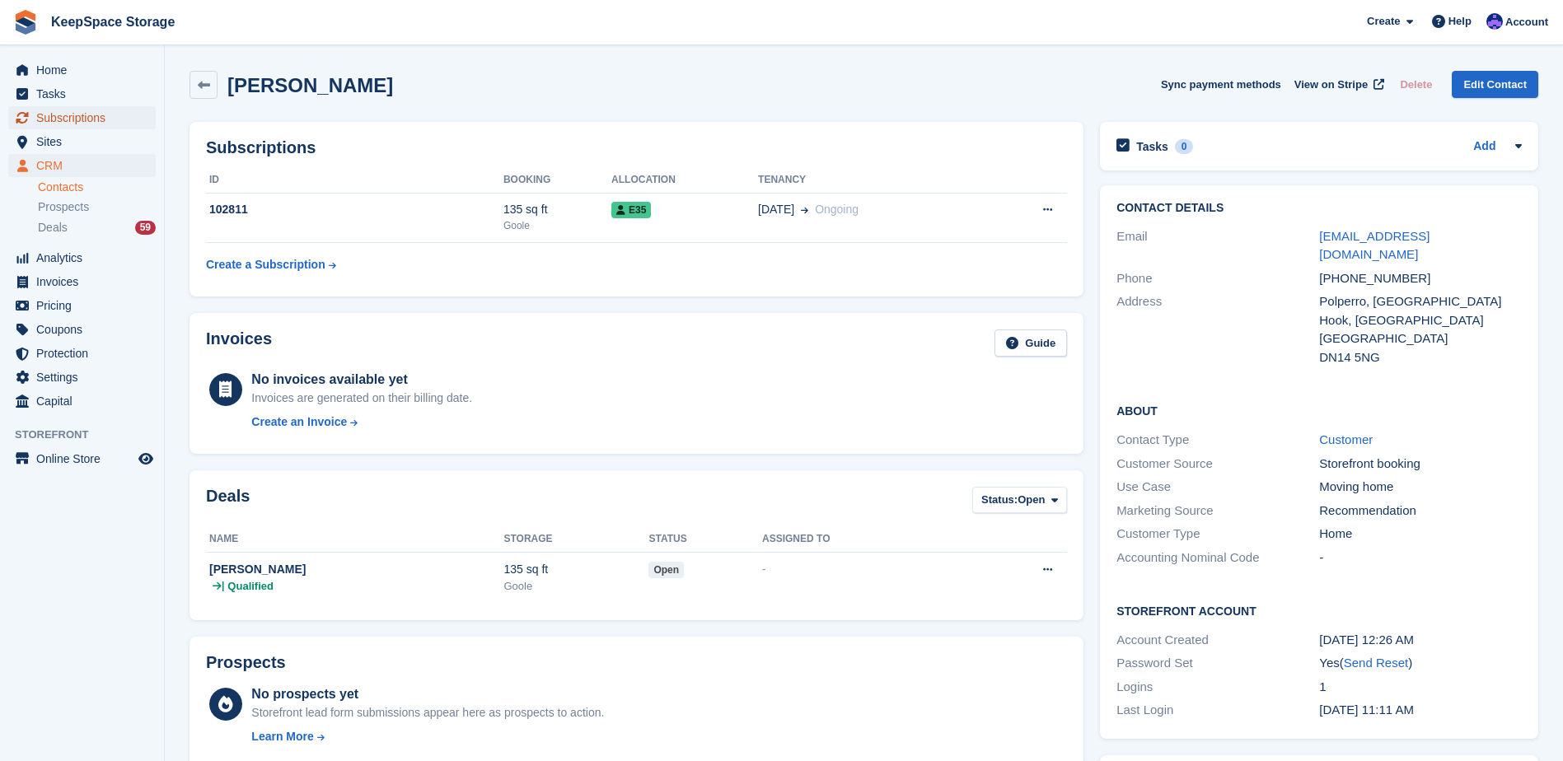
click at [118, 120] on span "Subscriptions" at bounding box center [85, 117] width 99 height 23
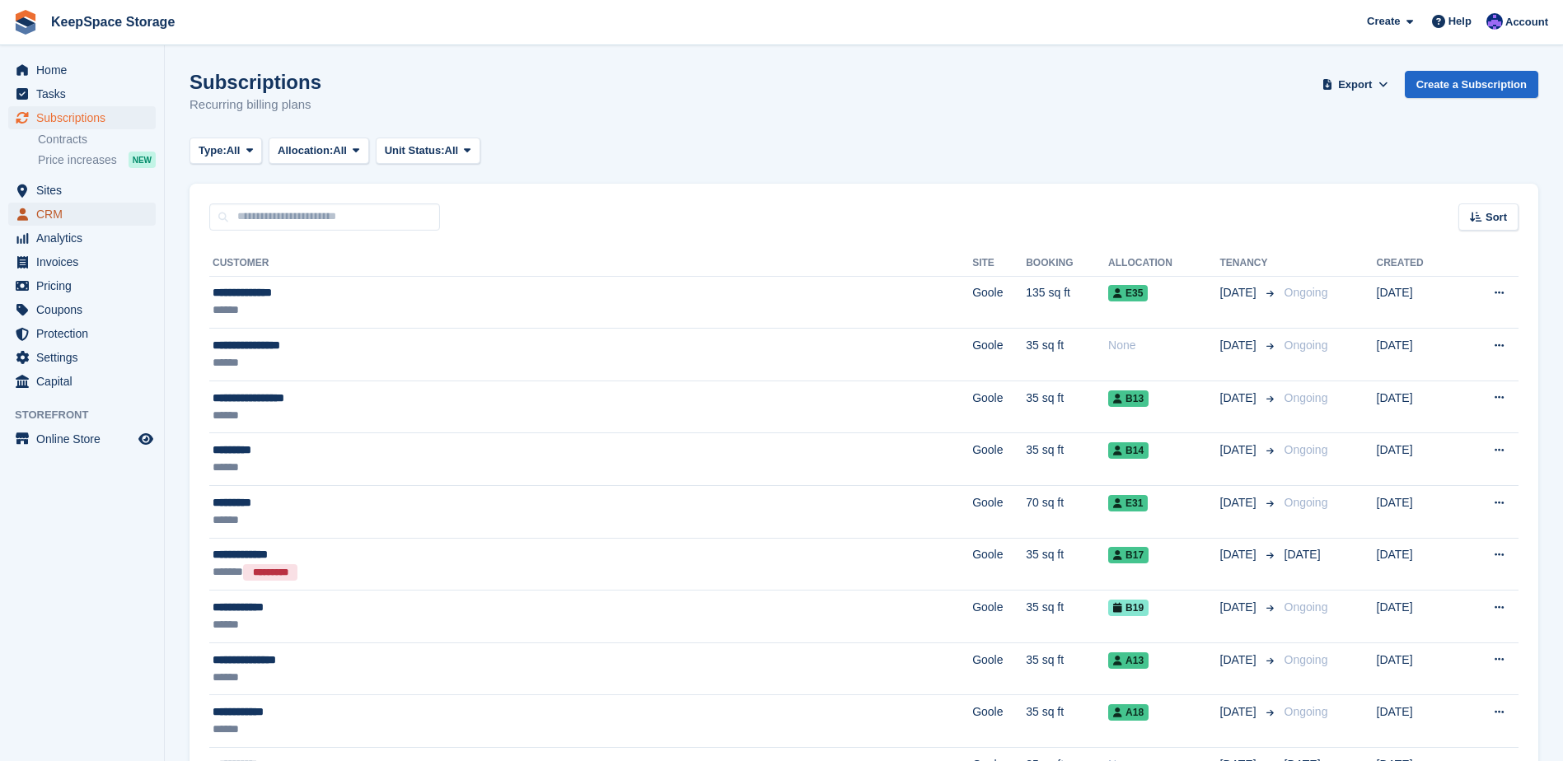
click at [98, 218] on span "CRM" at bounding box center [85, 214] width 99 height 23
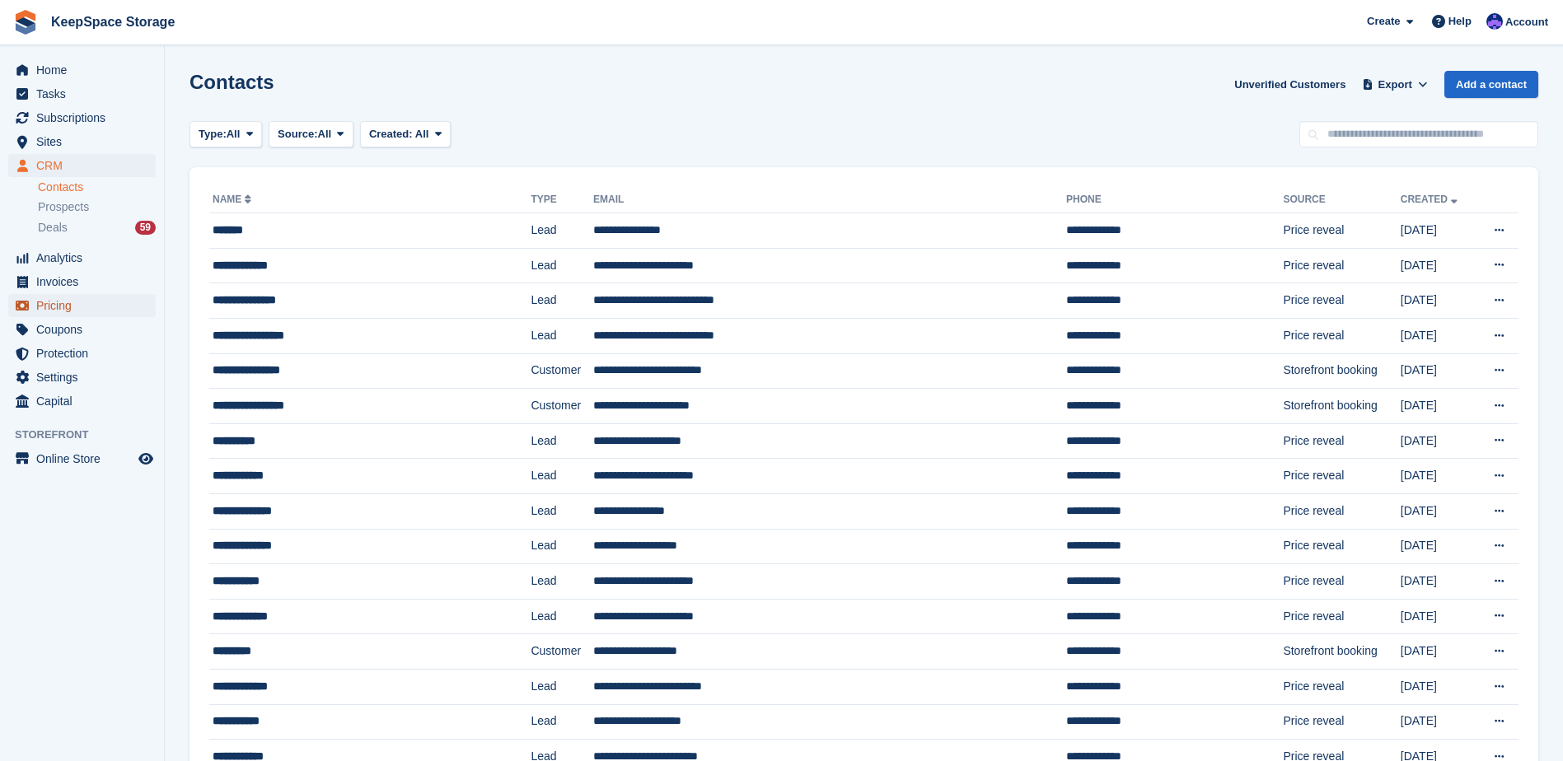
click at [77, 305] on span "Pricing" at bounding box center [85, 305] width 99 height 23
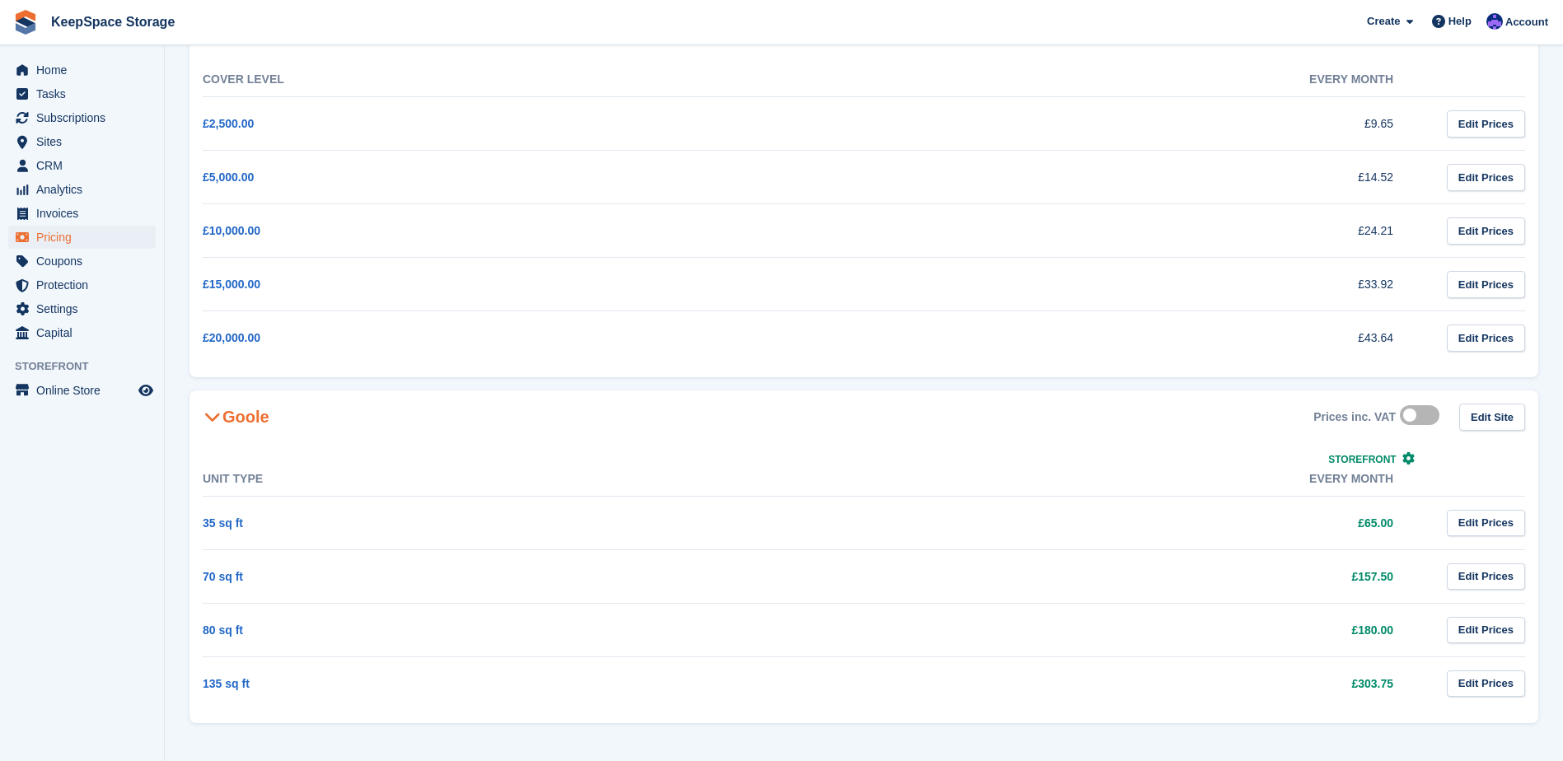
scroll to position [63, 0]
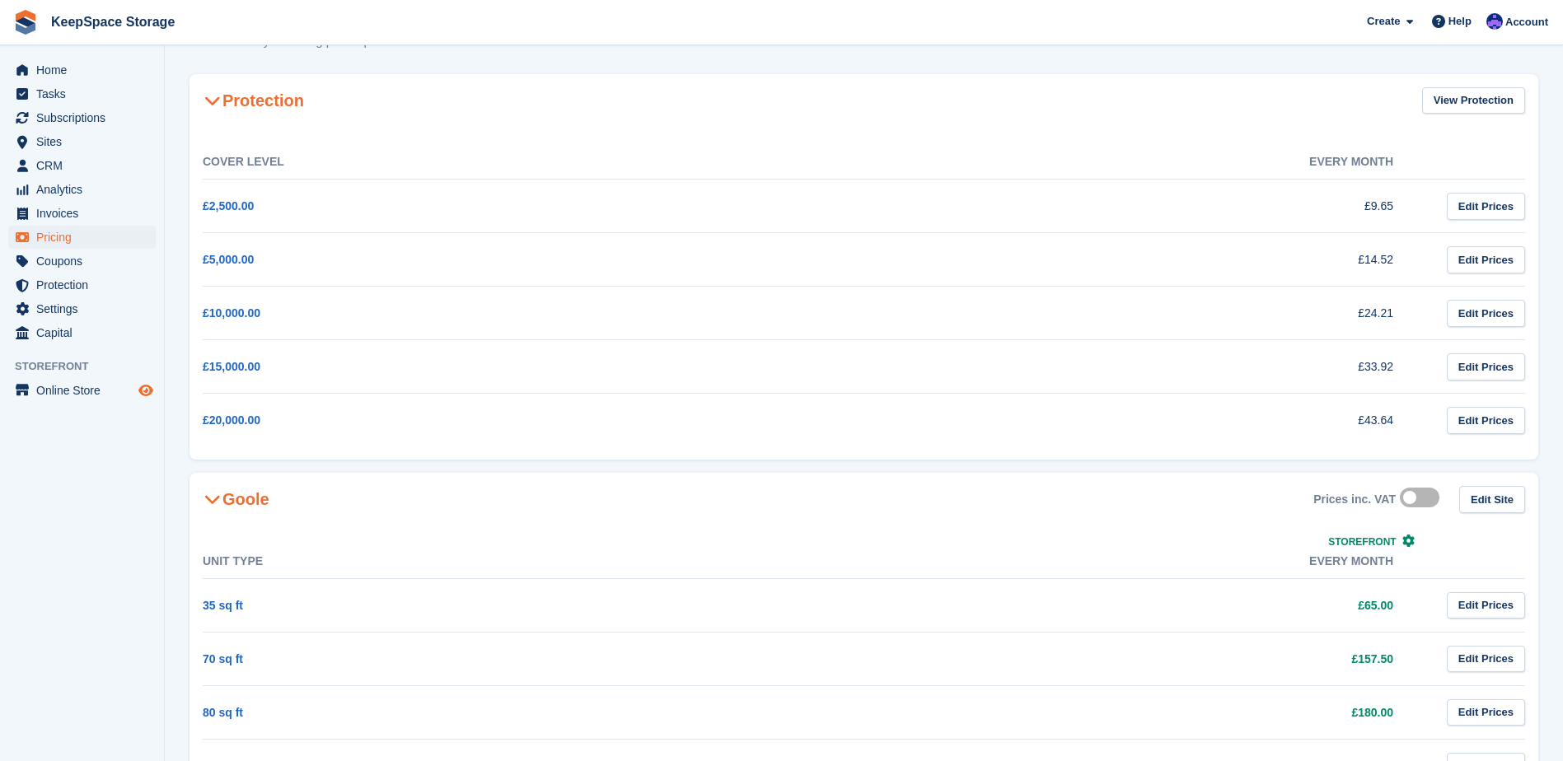
click at [146, 392] on icon "Preview store" at bounding box center [145, 390] width 15 height 13
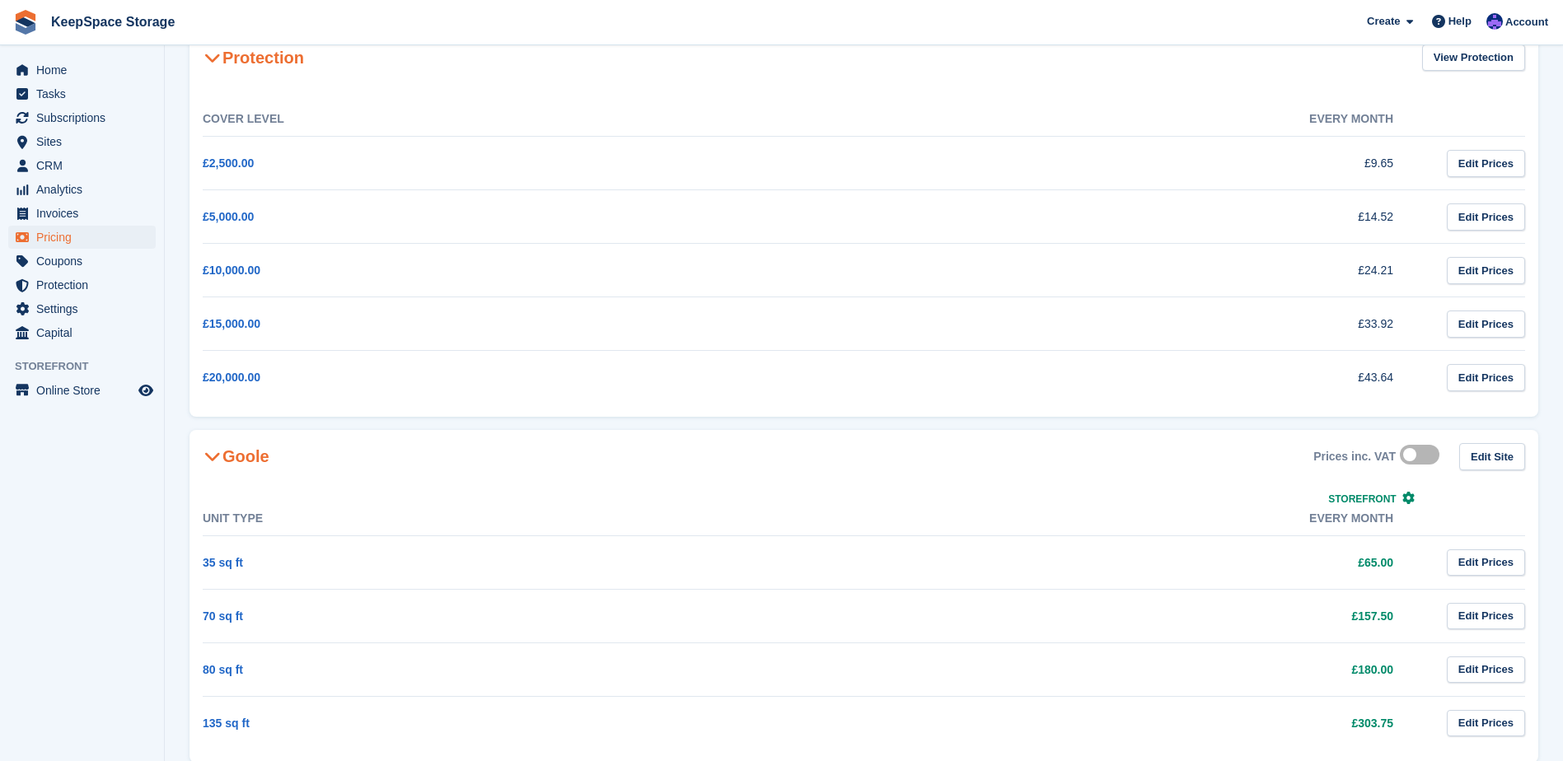
scroll to position [146, 0]
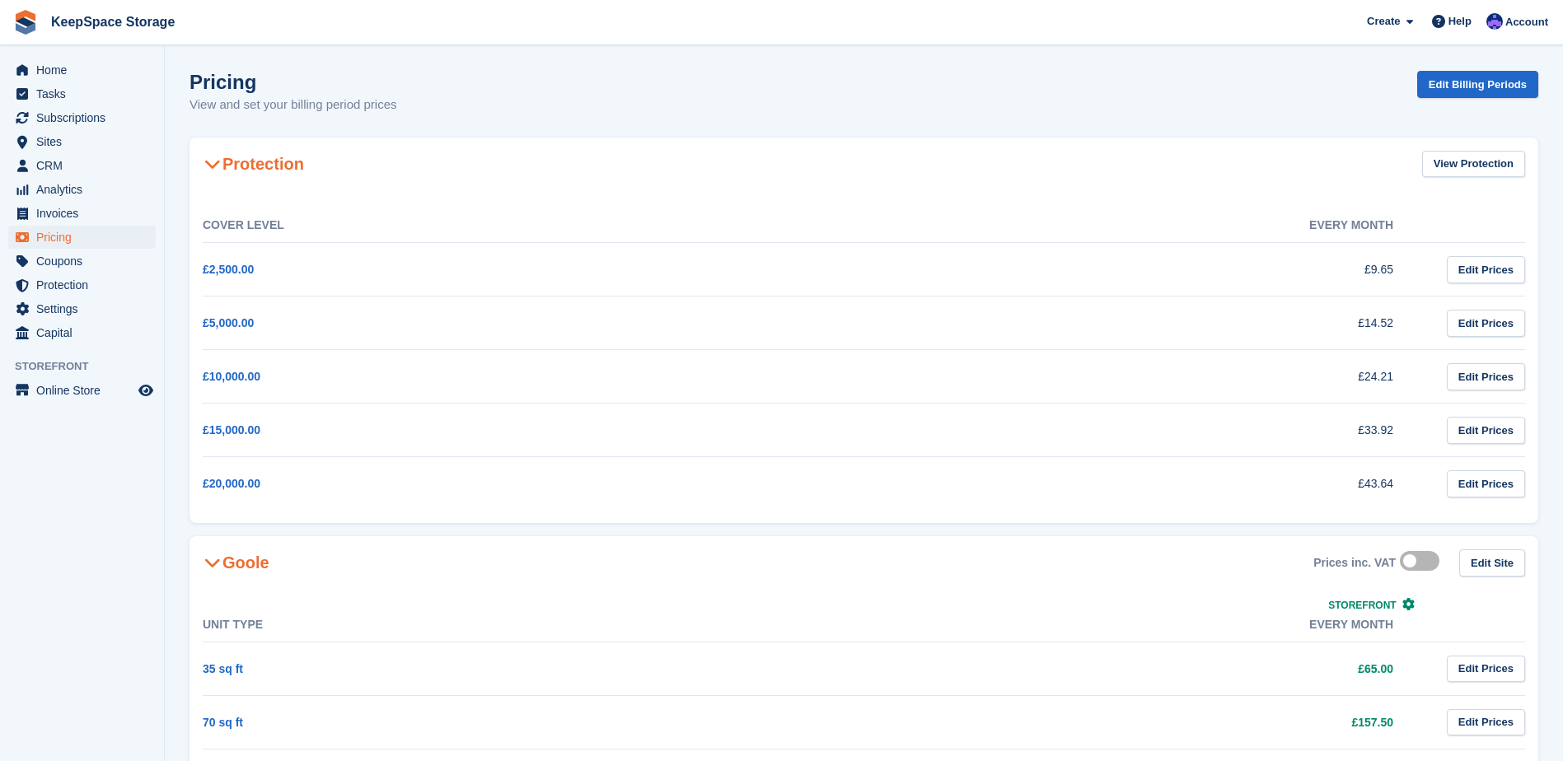
click at [87, 116] on span "Subscriptions" at bounding box center [85, 117] width 99 height 23
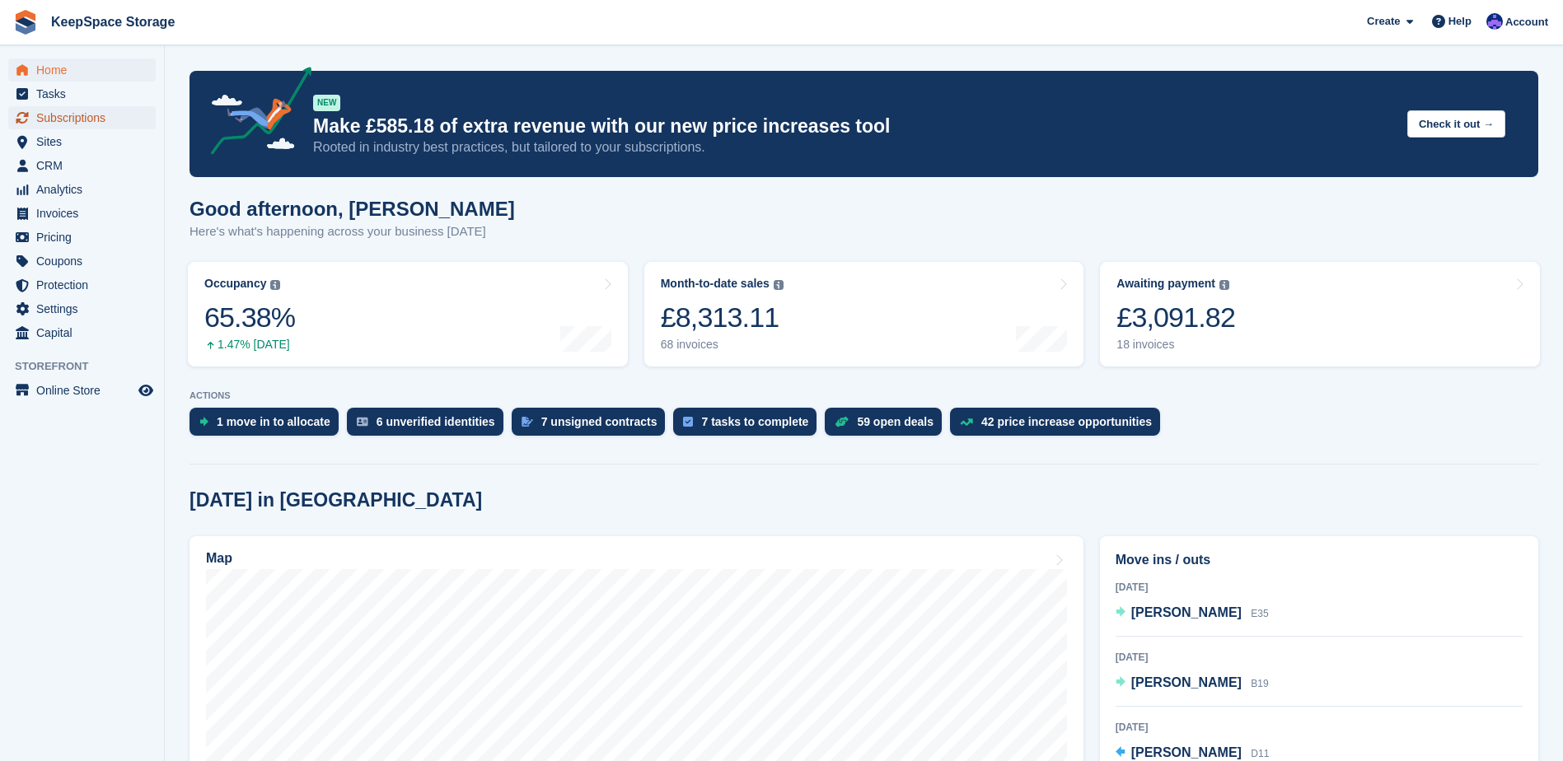
click at [96, 122] on span "Subscriptions" at bounding box center [85, 117] width 99 height 23
